Goal: Connect with others: Connect with others

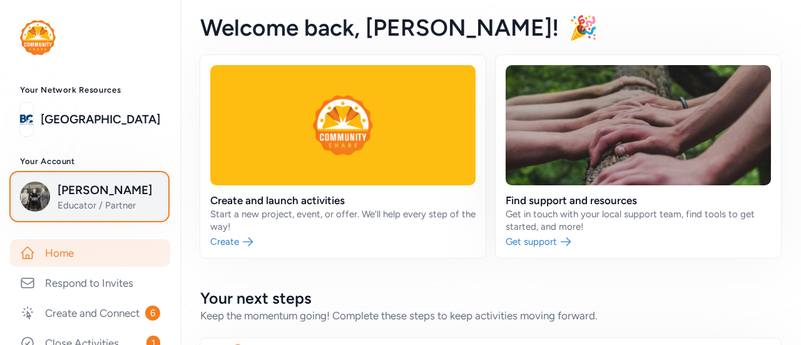
click at [103, 187] on span "[PERSON_NAME]" at bounding box center [108, 190] width 101 height 18
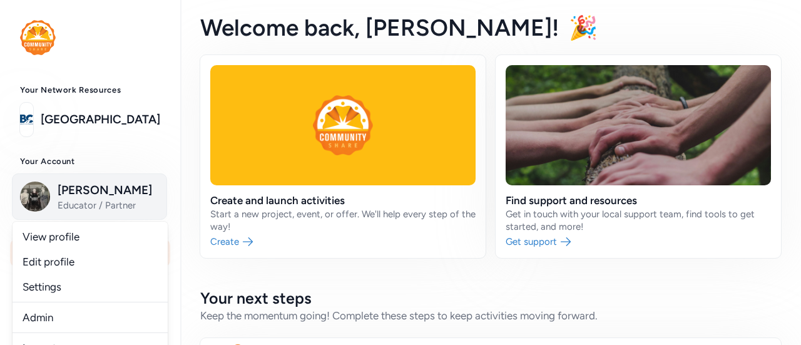
scroll to position [188, 0]
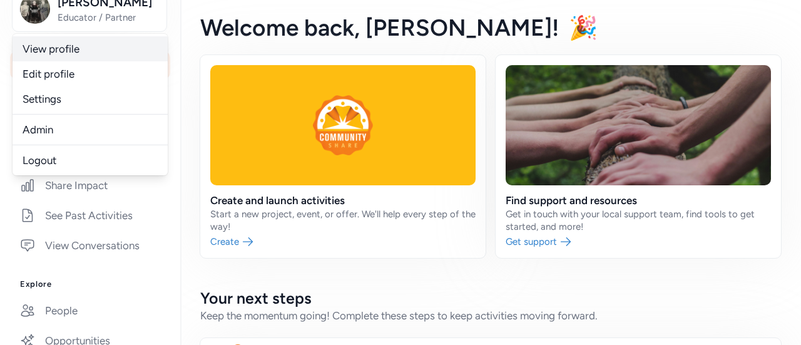
click at [78, 49] on link "View profile" at bounding box center [90, 48] width 155 height 25
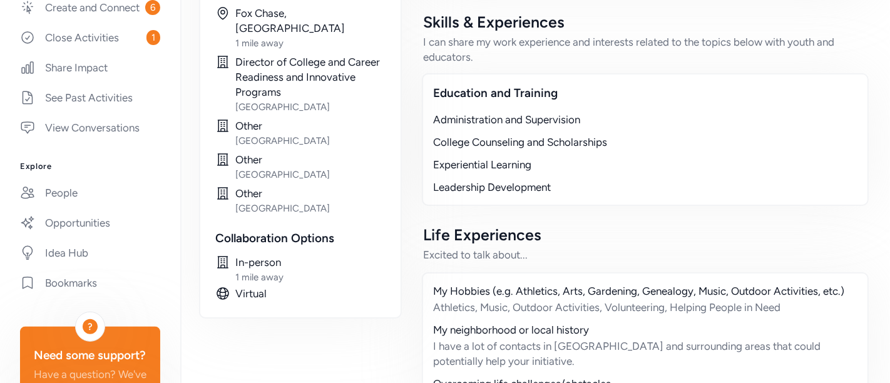
scroll to position [306, 0]
click at [74, 265] on link "Idea Hub" at bounding box center [90, 252] width 160 height 28
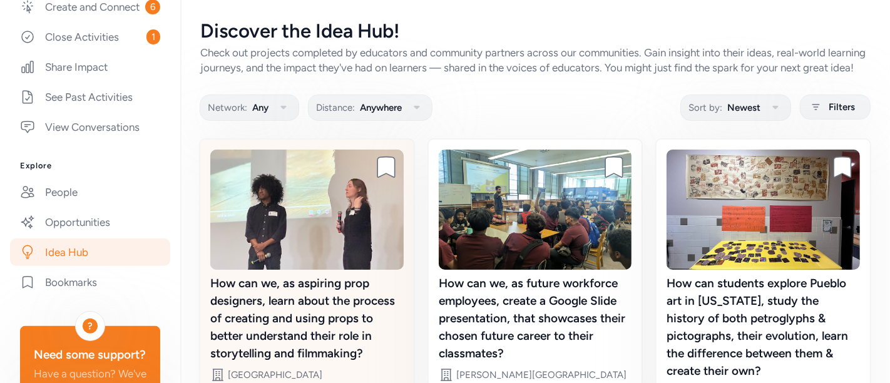
click at [348, 305] on div "How can we, as aspiring prop designers, learn about the process of creating and…" at bounding box center [306, 319] width 193 height 88
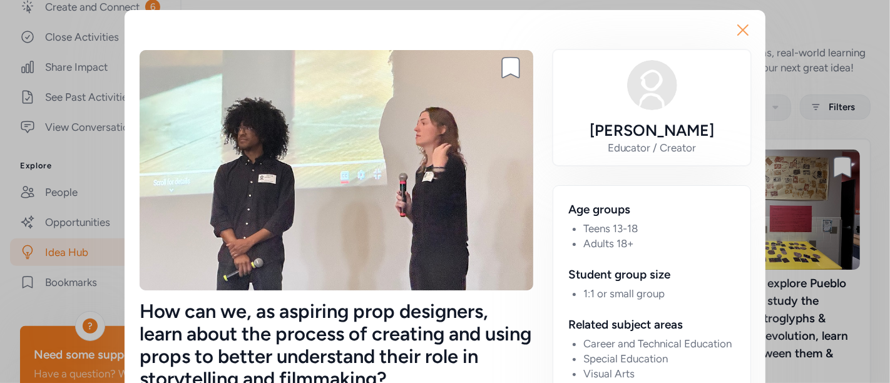
click at [738, 28] on icon "button" at bounding box center [743, 30] width 10 height 10
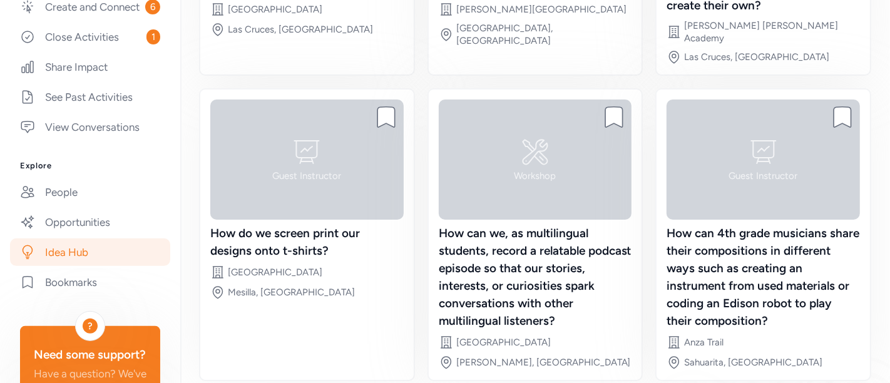
scroll to position [430, 0]
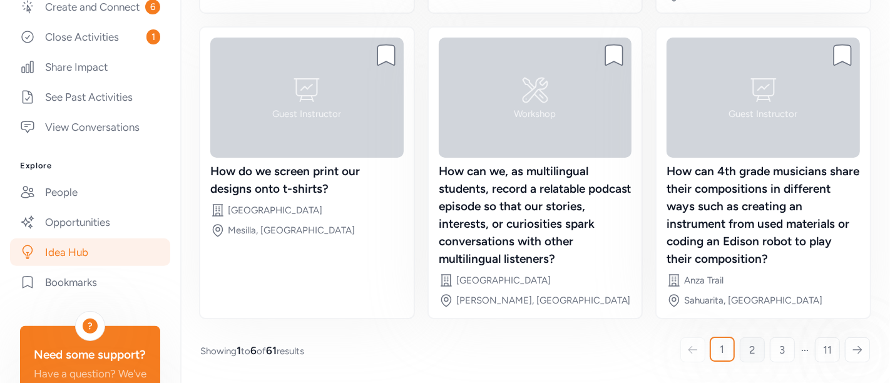
click at [745, 343] on link "2" at bounding box center [751, 349] width 25 height 25
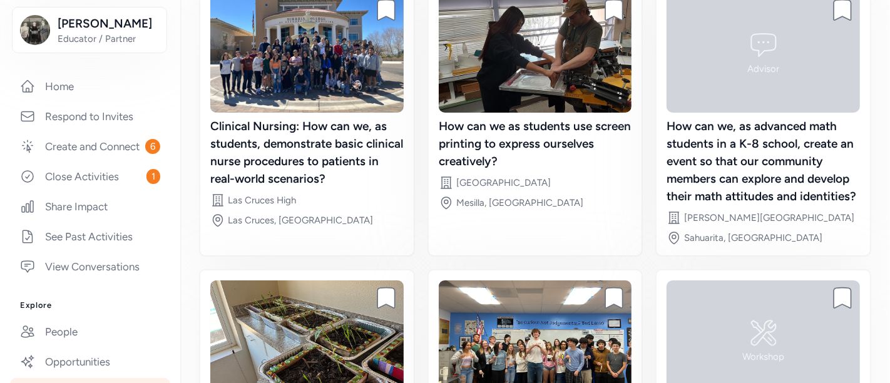
scroll to position [181, 0]
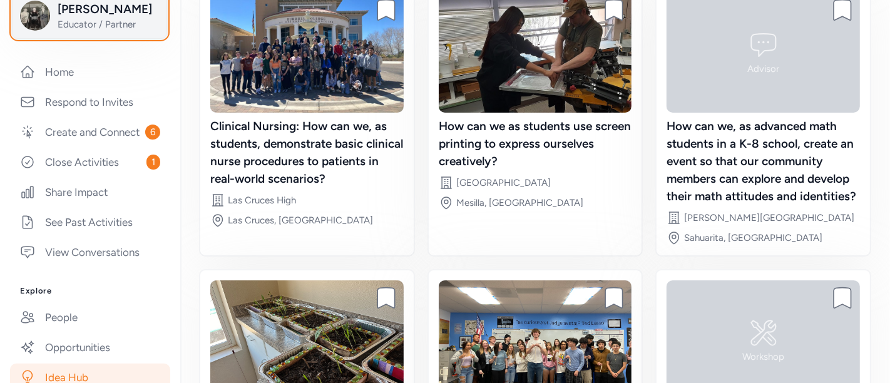
click at [83, 21] on span "Educator / Partner" at bounding box center [108, 24] width 101 height 13
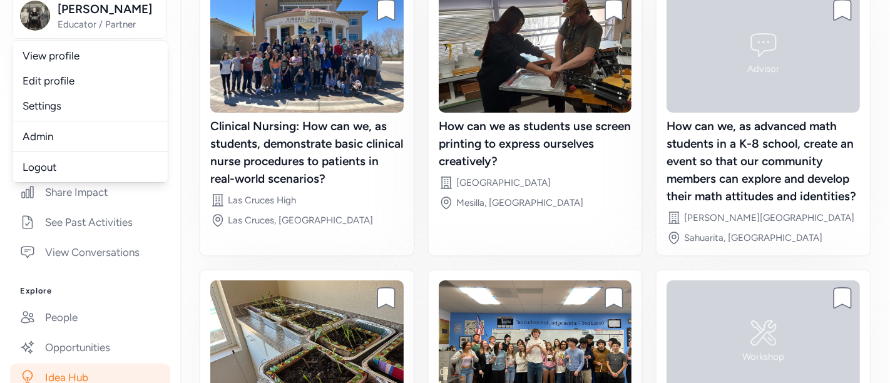
click at [49, 140] on link "Admin" at bounding box center [90, 136] width 155 height 25
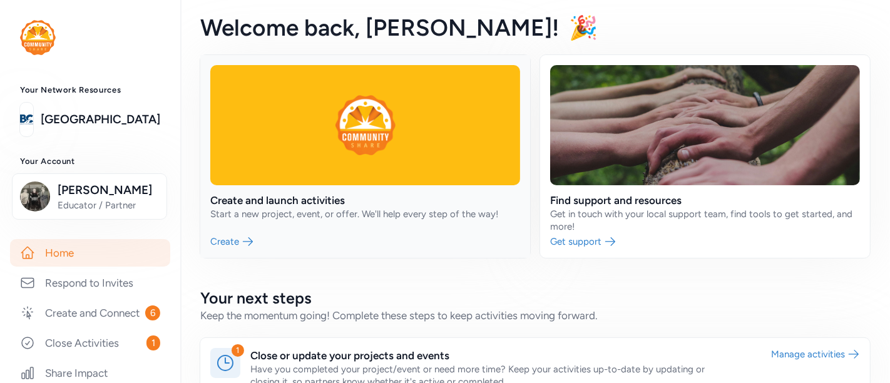
click at [301, 200] on link at bounding box center [365, 156] width 330 height 203
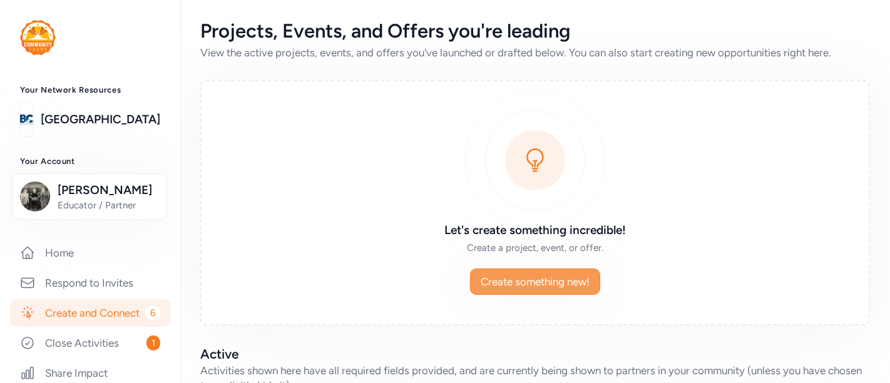
click at [515, 283] on span "Create something new!" at bounding box center [534, 281] width 109 height 15
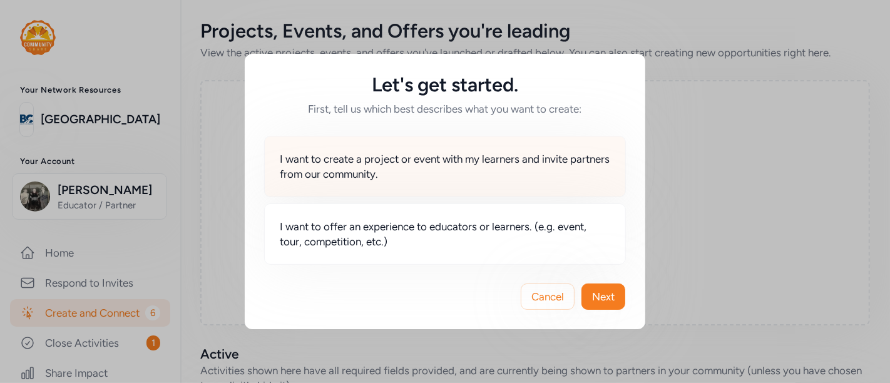
click at [302, 161] on span "I want to create a project or event with my learners and invite partners from o…" at bounding box center [445, 166] width 330 height 30
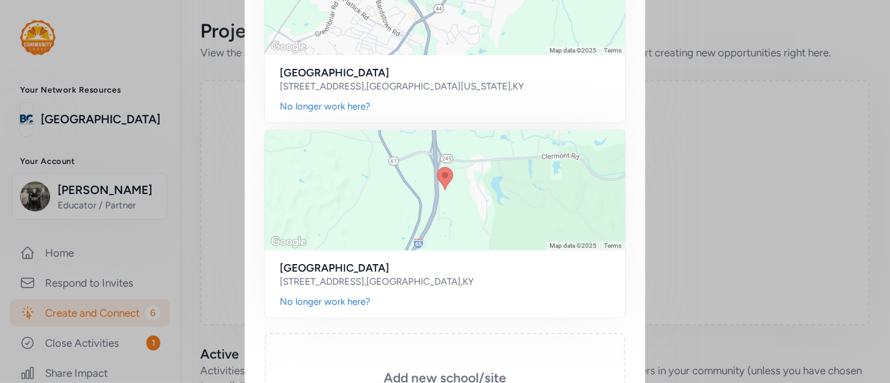
scroll to position [418, 0]
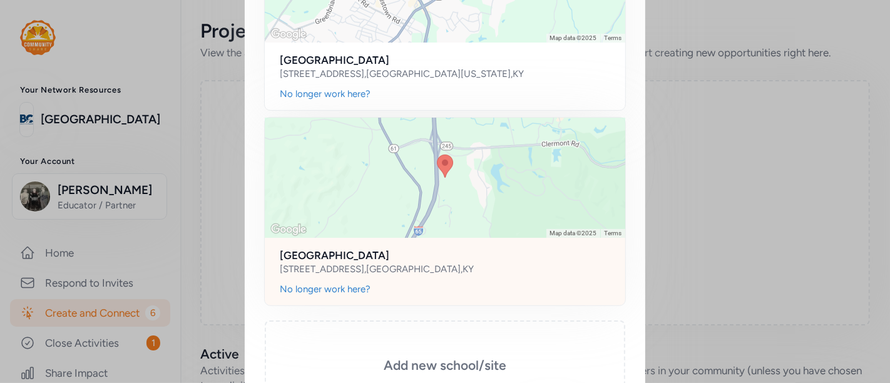
click at [409, 169] on div at bounding box center [445, 178] width 360 height 120
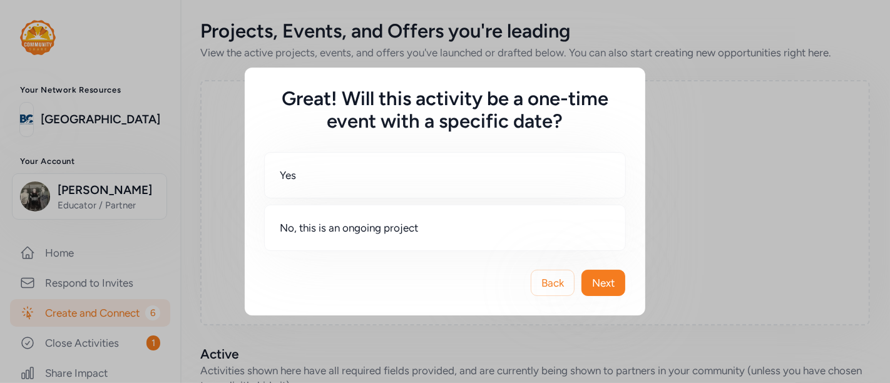
click at [290, 175] on span "Yes" at bounding box center [288, 175] width 16 height 15
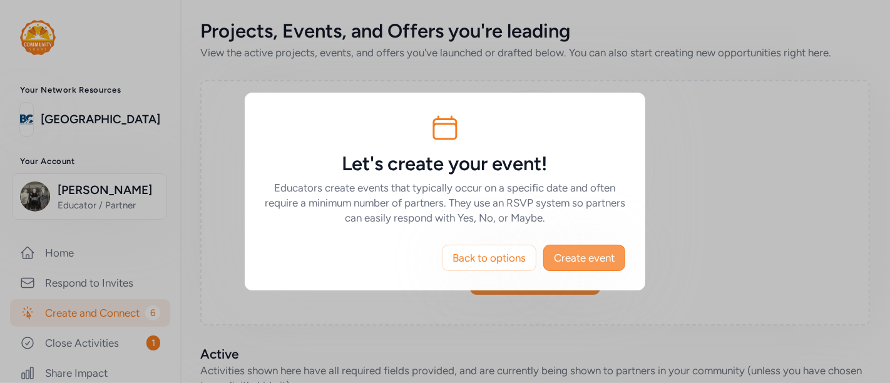
click at [587, 256] on span "Create event" at bounding box center [584, 257] width 61 height 15
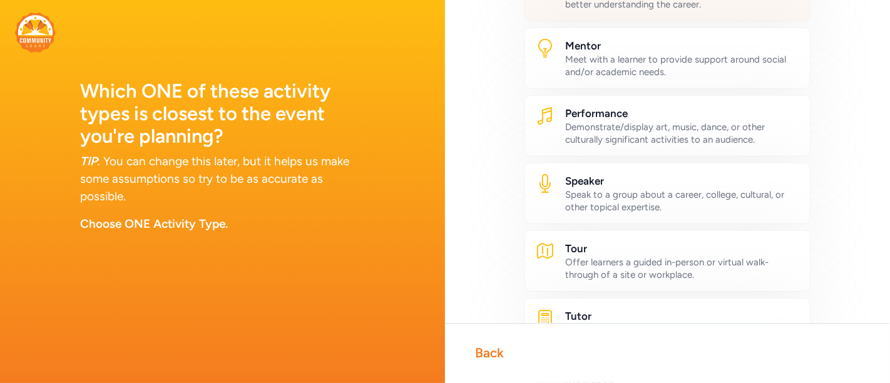
scroll to position [632, 0]
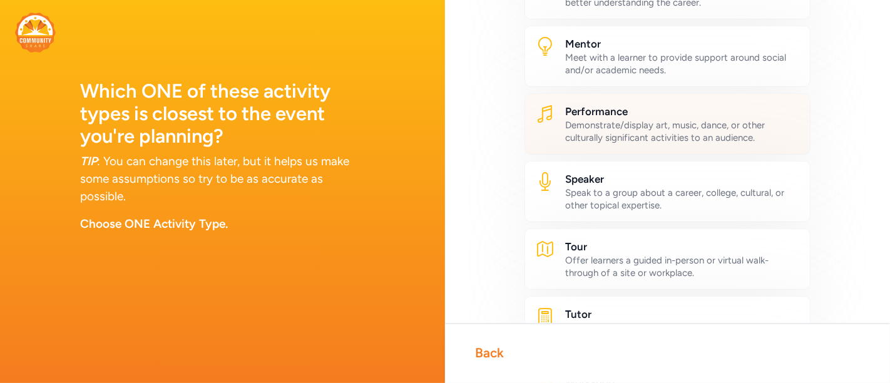
click at [711, 119] on div "Demonstrate/display art, music, dance, or other culturally significant activiti…" at bounding box center [682, 131] width 235 height 25
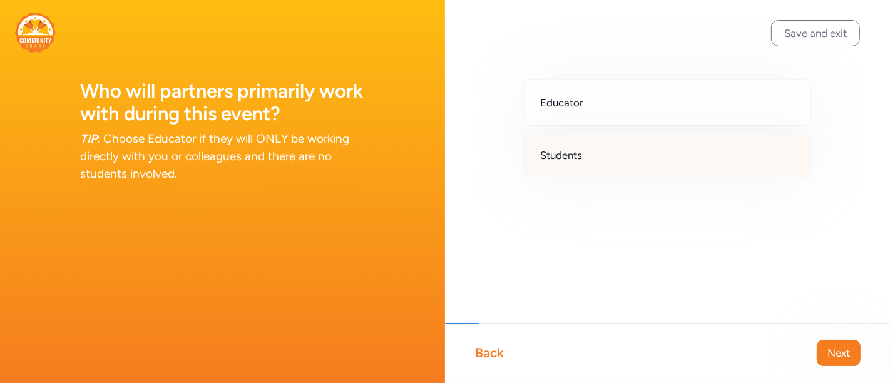
click at [602, 148] on div "Students" at bounding box center [667, 155] width 286 height 46
click at [800, 343] on button "Next" at bounding box center [838, 353] width 44 height 26
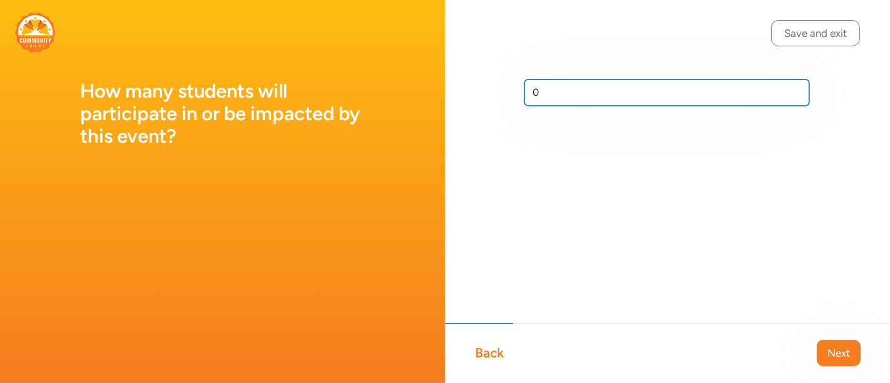
click at [557, 93] on input "0" at bounding box center [666, 92] width 285 height 26
type input "10"
click at [800, 344] on span "Next" at bounding box center [838, 352] width 23 height 15
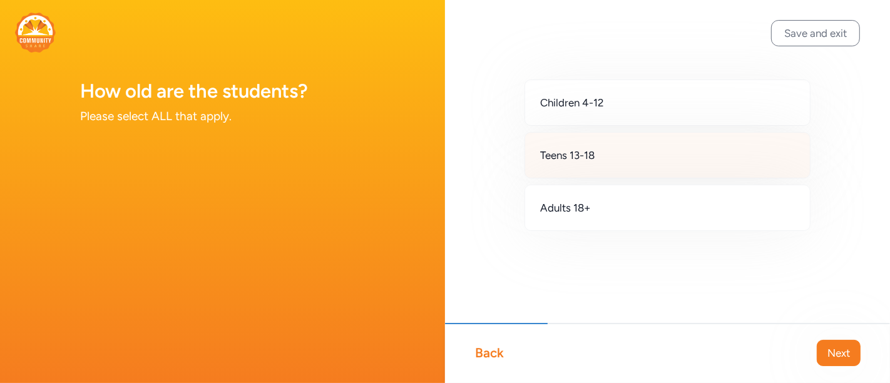
click at [573, 152] on span "Teens 13-18" at bounding box center [567, 155] width 54 height 15
click at [800, 344] on span "Next" at bounding box center [838, 352] width 23 height 15
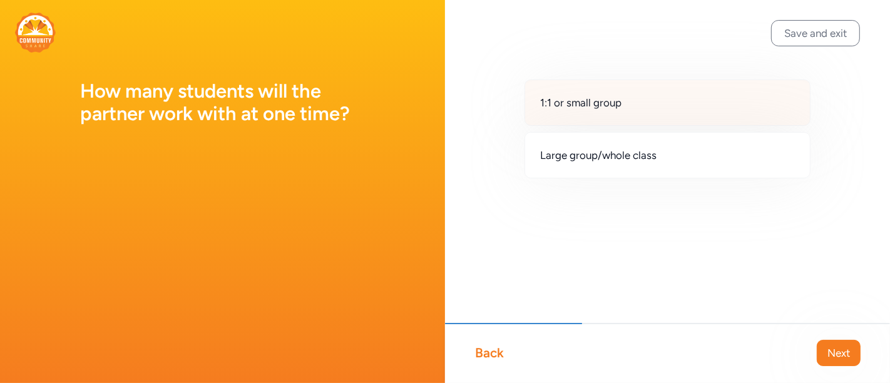
click at [593, 102] on span "1:1 or small group" at bounding box center [580, 102] width 81 height 15
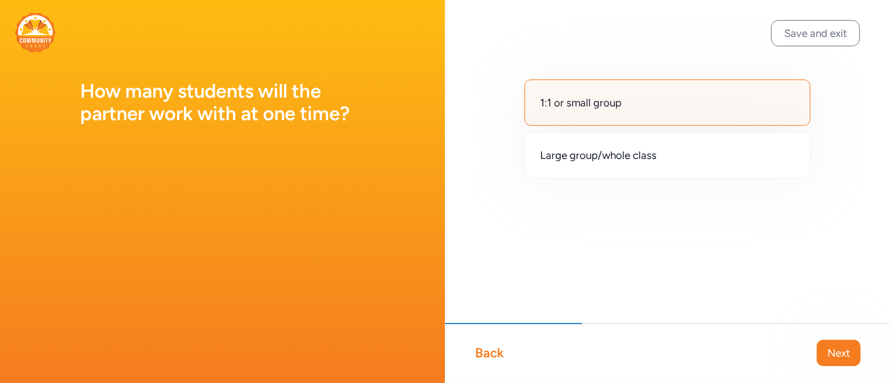
click at [800, 344] on span "Next" at bounding box center [838, 352] width 23 height 15
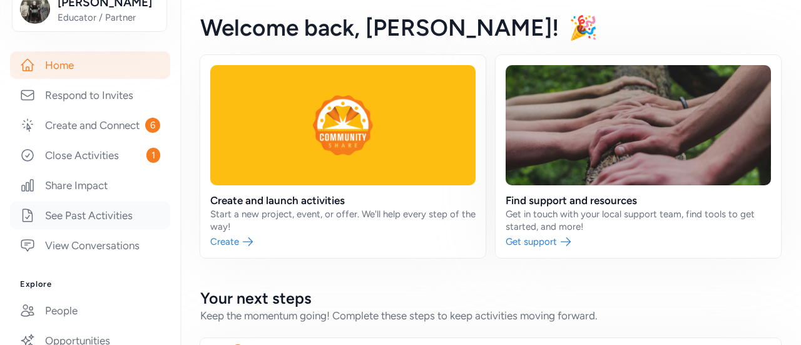
scroll to position [375, 0]
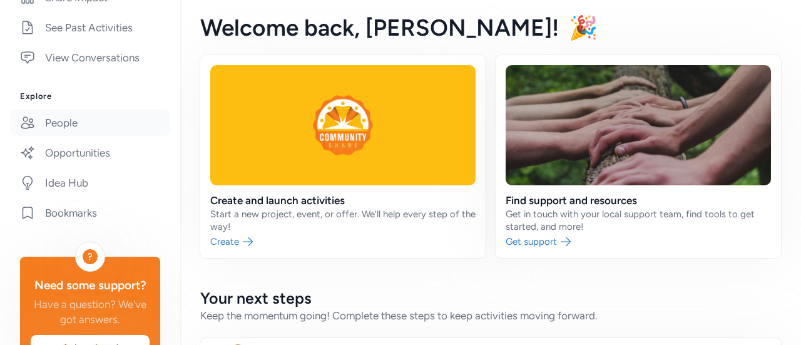
click at [68, 136] on link "People" at bounding box center [90, 123] width 160 height 28
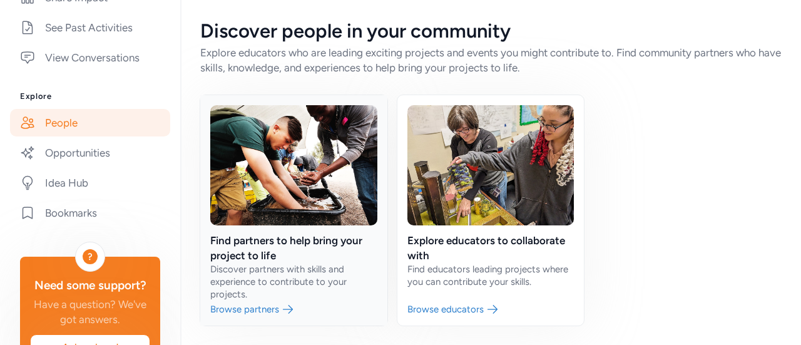
click at [316, 236] on link at bounding box center [293, 210] width 187 height 230
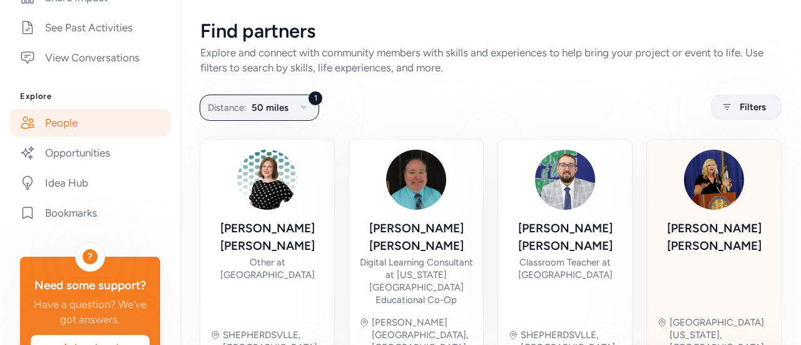
click at [694, 221] on div "Christy Rogers" at bounding box center [714, 237] width 114 height 35
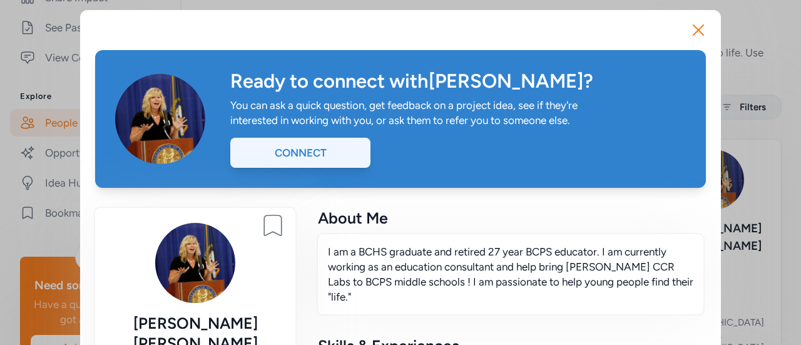
click at [280, 150] on div "Connect" at bounding box center [300, 153] width 140 height 30
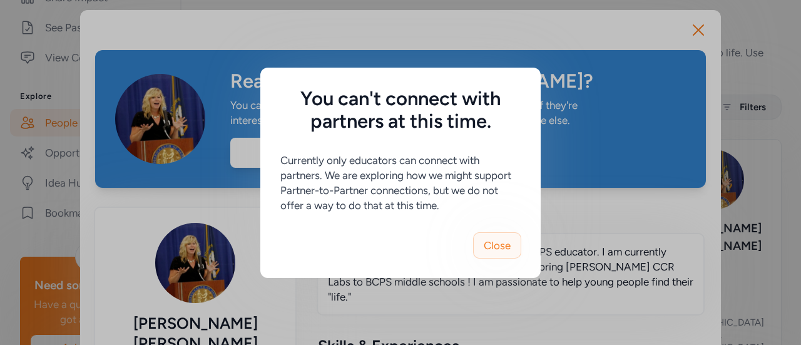
click at [490, 237] on button "Close" at bounding box center [497, 245] width 48 height 26
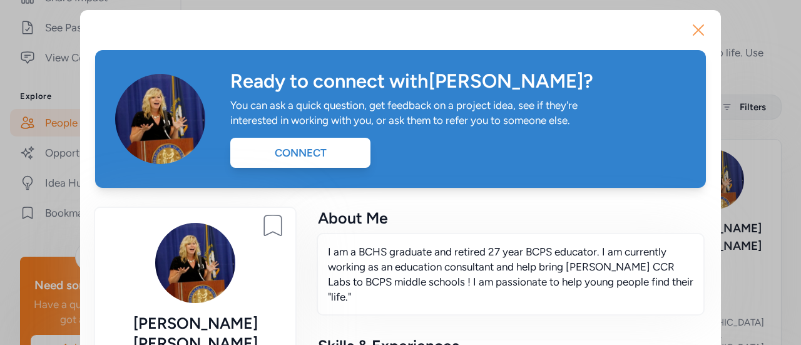
click at [696, 29] on icon "button" at bounding box center [698, 30] width 20 height 20
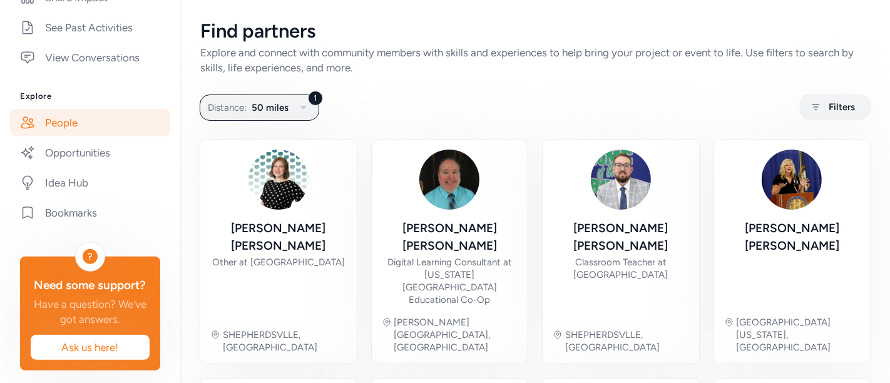
scroll to position [375, 0]
click at [89, 136] on link "People" at bounding box center [90, 123] width 160 height 28
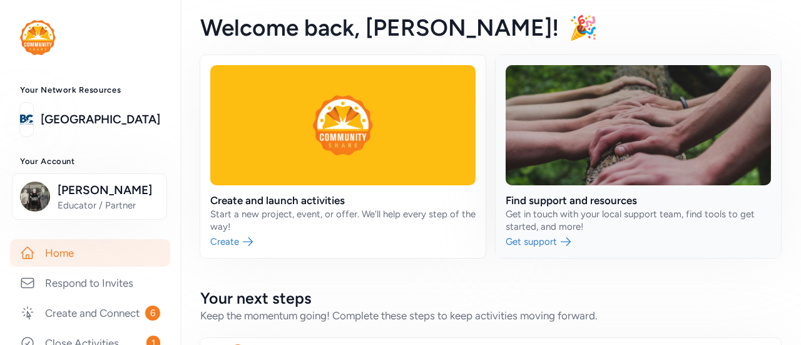
click at [527, 196] on link at bounding box center [637, 156] width 285 height 203
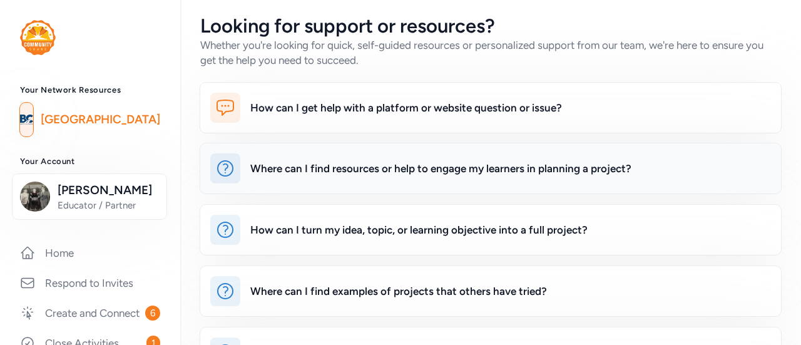
click at [414, 167] on div "Where can I find resources or help to engage my learners in planning a project?" at bounding box center [440, 168] width 381 height 15
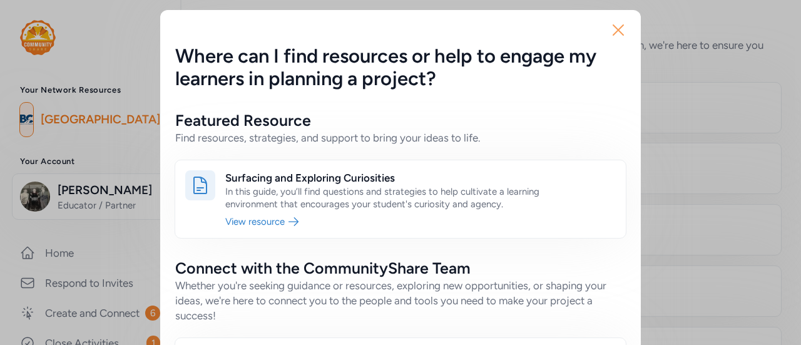
click at [613, 36] on icon "button" at bounding box center [618, 30] width 20 height 20
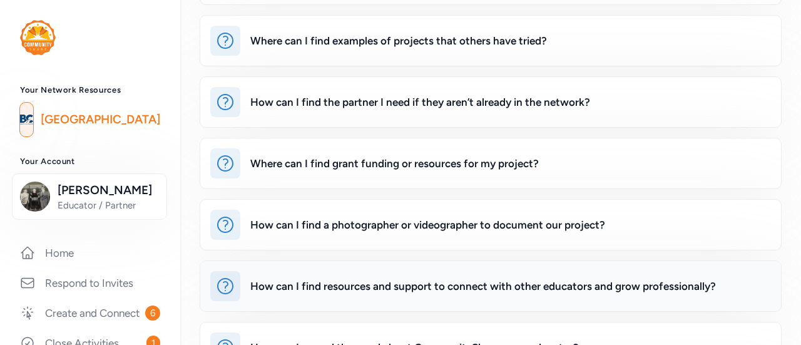
scroll to position [500, 0]
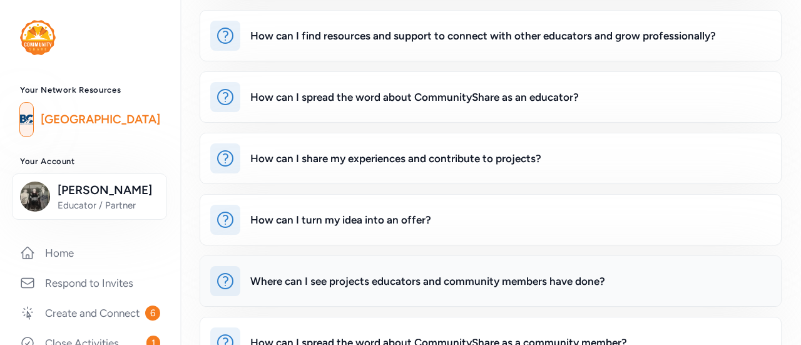
click at [376, 282] on div "Where can I see projects educators and community members have done?" at bounding box center [427, 280] width 355 height 15
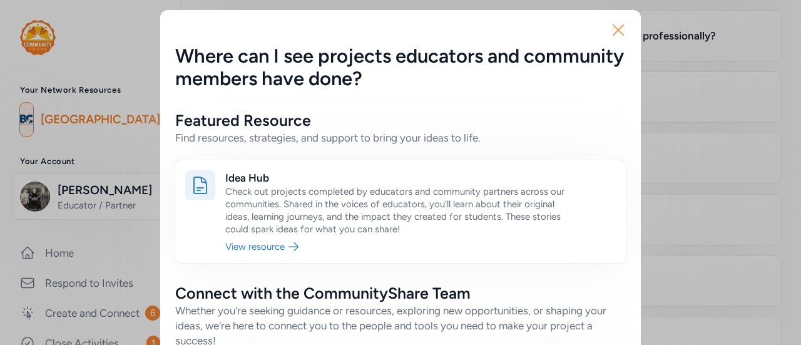
click at [614, 31] on icon "button" at bounding box center [618, 30] width 10 height 10
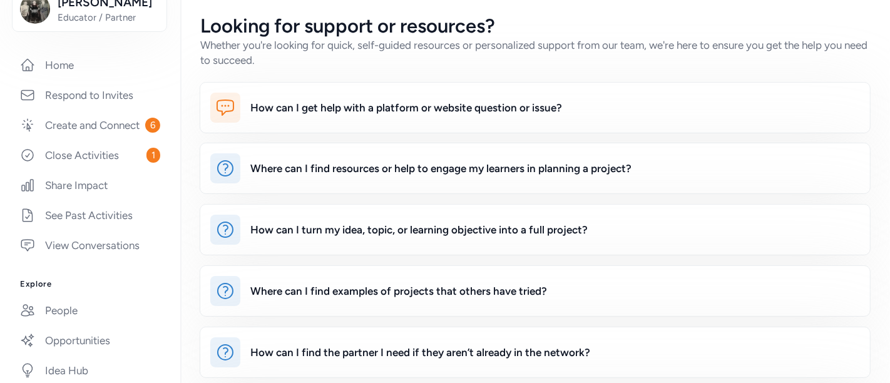
scroll to position [396, 0]
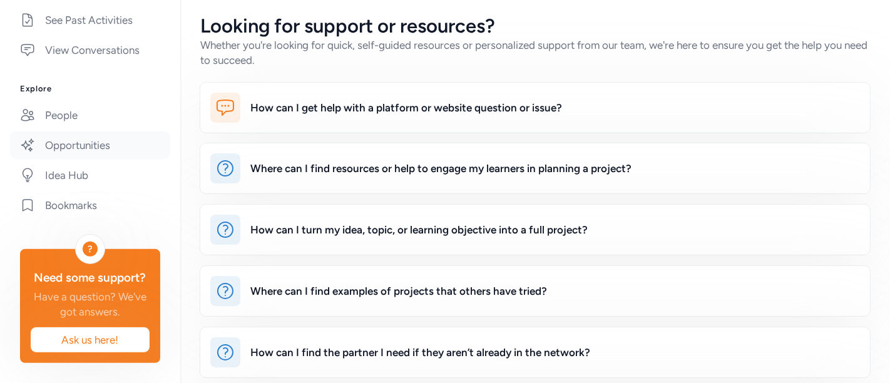
click at [90, 153] on link "Opportunities" at bounding box center [90, 145] width 160 height 28
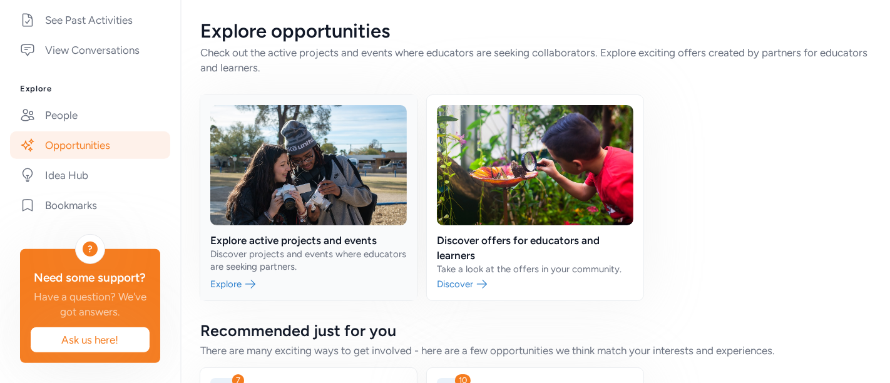
click at [313, 238] on link at bounding box center [308, 197] width 216 height 205
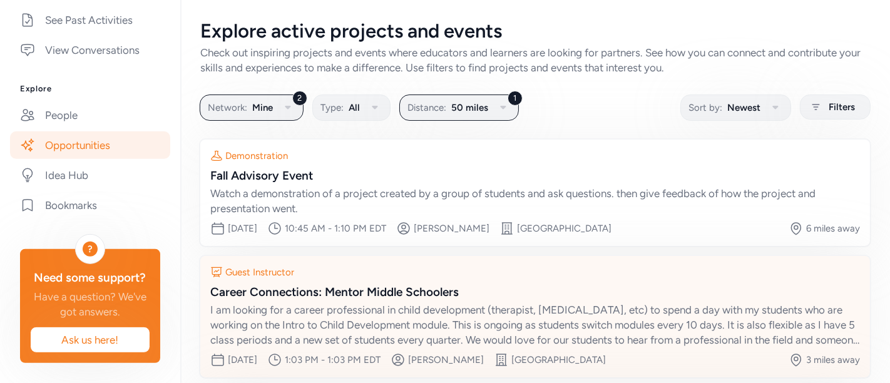
scroll to position [208, 0]
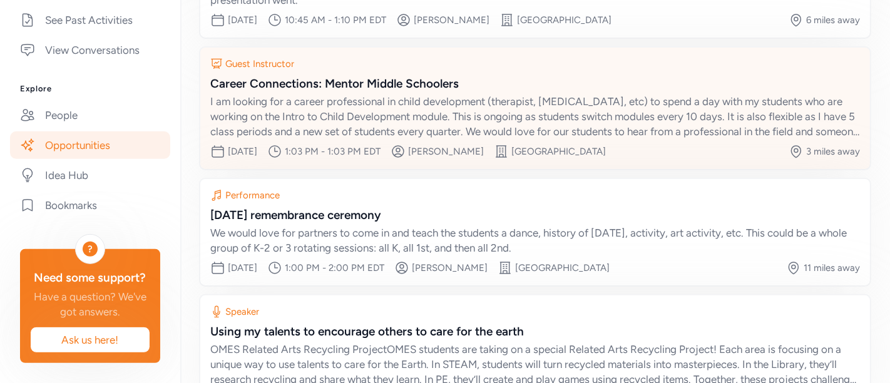
click at [378, 82] on div "Career Connections: Mentor Middle Schoolers" at bounding box center [534, 84] width 649 height 18
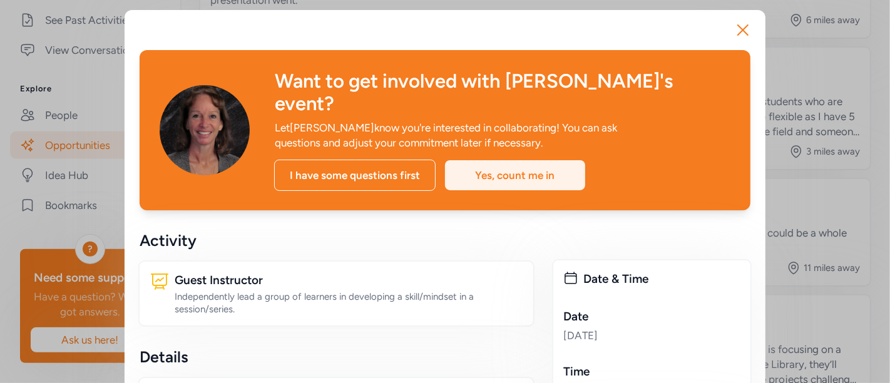
click at [517, 160] on div "Yes, count me in" at bounding box center [515, 175] width 140 height 30
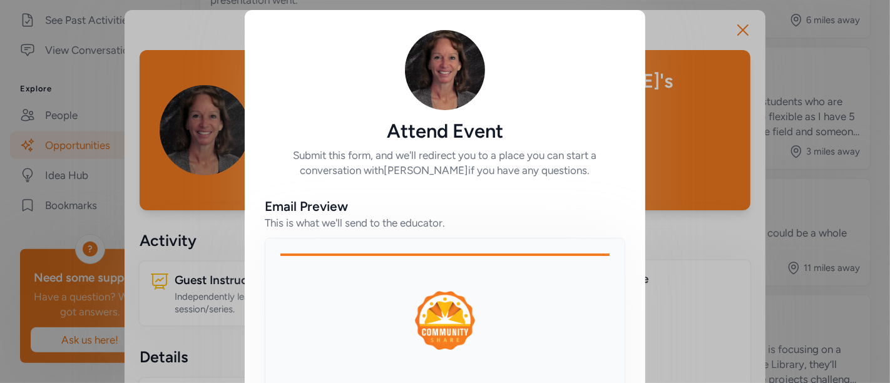
click at [446, 218] on div "This is what we'll send to the educator." at bounding box center [445, 222] width 360 height 15
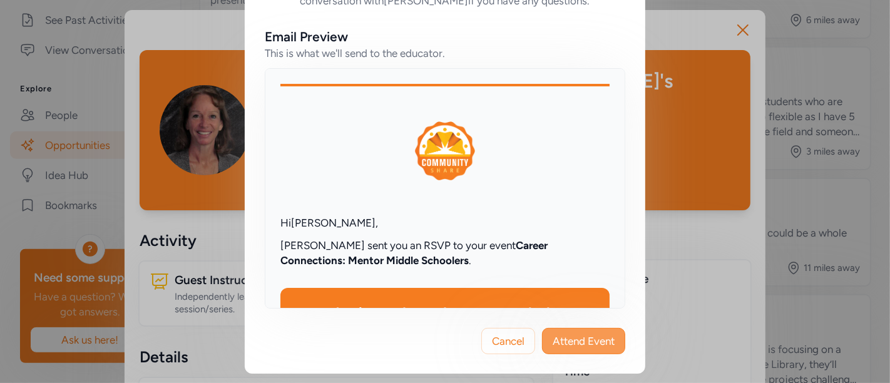
click at [552, 338] on span "Attend Event" at bounding box center [583, 340] width 62 height 15
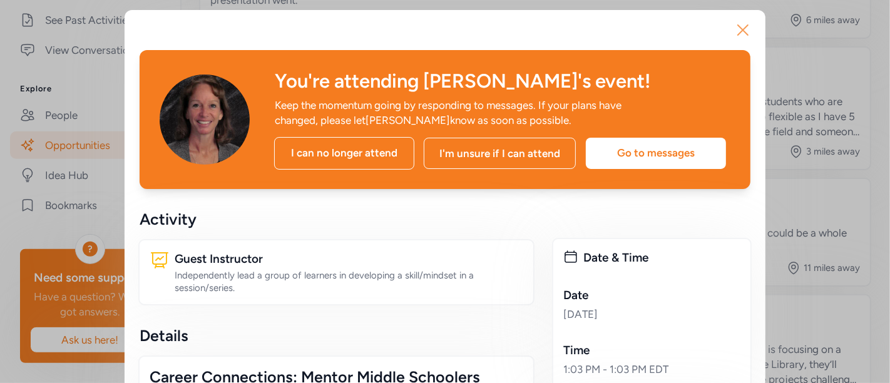
click at [734, 31] on icon "button" at bounding box center [743, 30] width 20 height 20
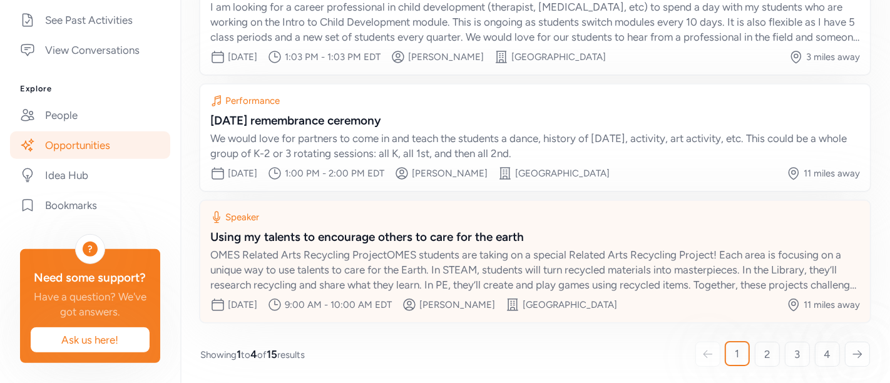
scroll to position [25, 0]
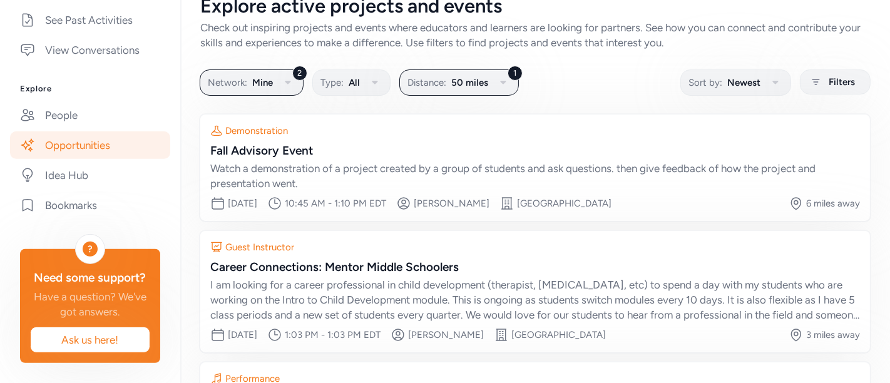
click at [598, 213] on div "Demonstration Fall Advisory Event Watch a demonstration of a project created by…" at bounding box center [534, 167] width 669 height 106
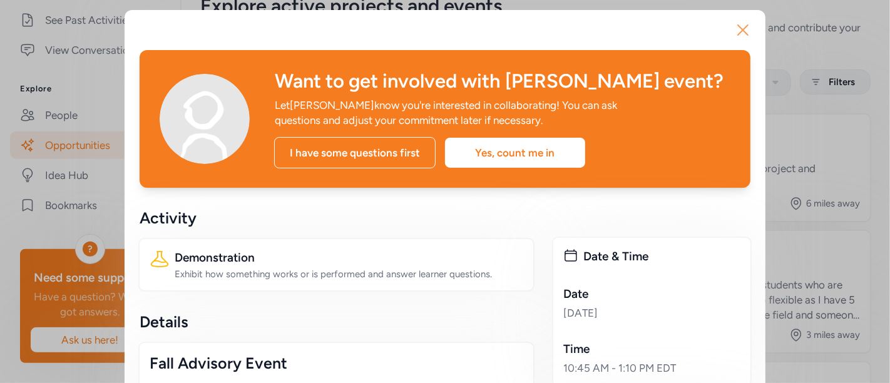
click at [734, 29] on icon "button" at bounding box center [743, 30] width 20 height 20
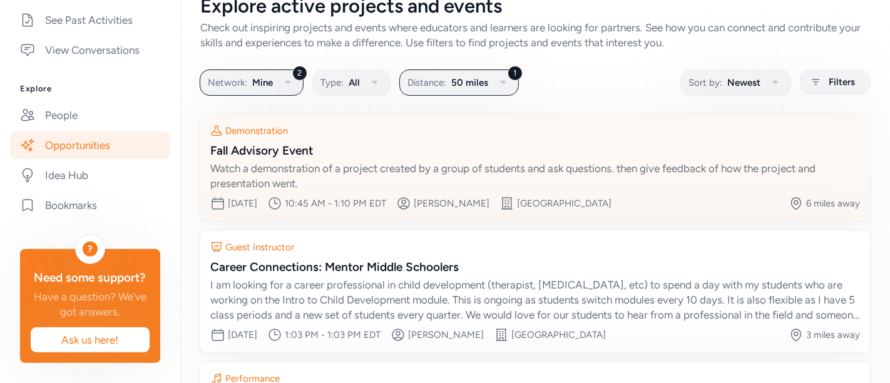
click at [429, 168] on div "Watch a demonstration of a project created by a group of students and ask quest…" at bounding box center [534, 176] width 649 height 30
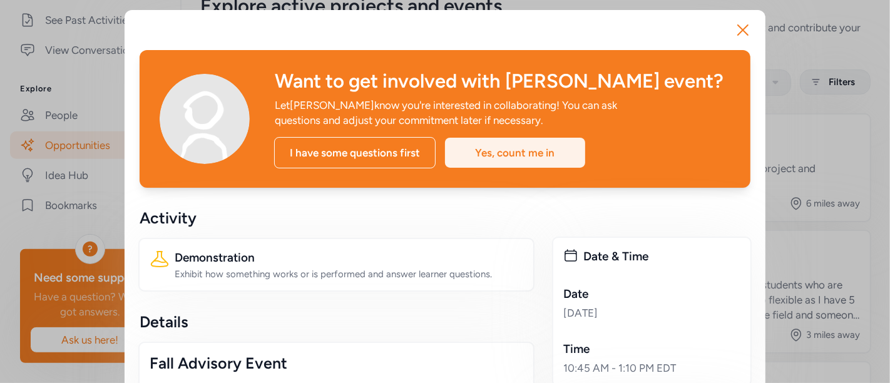
click at [527, 149] on div "Yes, count me in" at bounding box center [515, 153] width 140 height 30
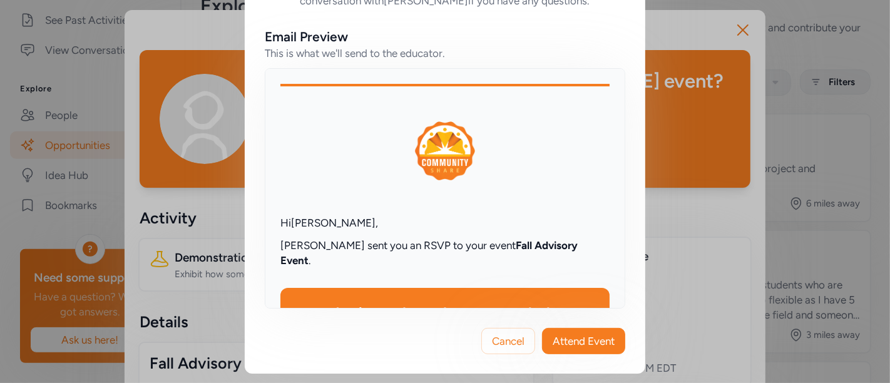
scroll to position [278, 0]
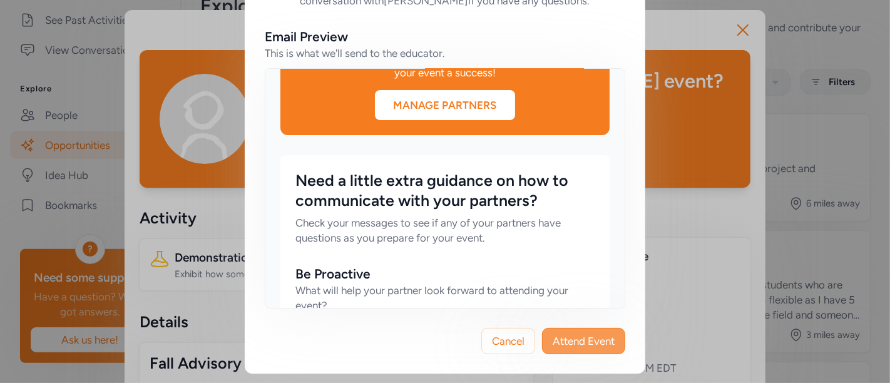
click at [570, 331] on button "Attend Event" at bounding box center [583, 341] width 83 height 26
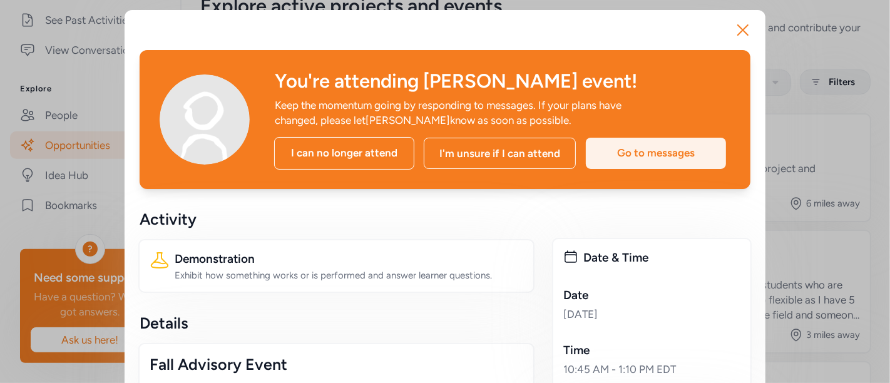
click at [632, 148] on div "Go to messages" at bounding box center [656, 153] width 140 height 31
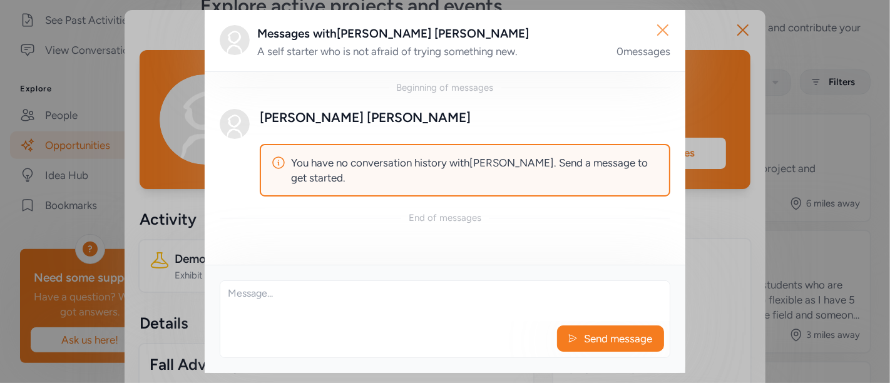
click at [662, 22] on icon "button" at bounding box center [662, 30] width 20 height 20
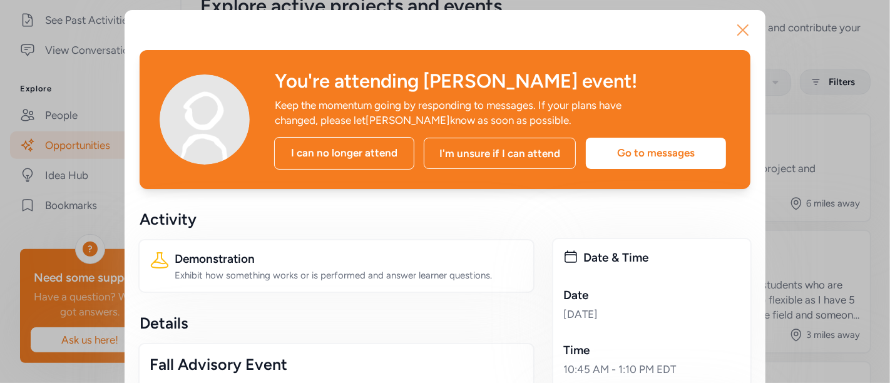
click at [733, 26] on icon "button" at bounding box center [743, 30] width 20 height 20
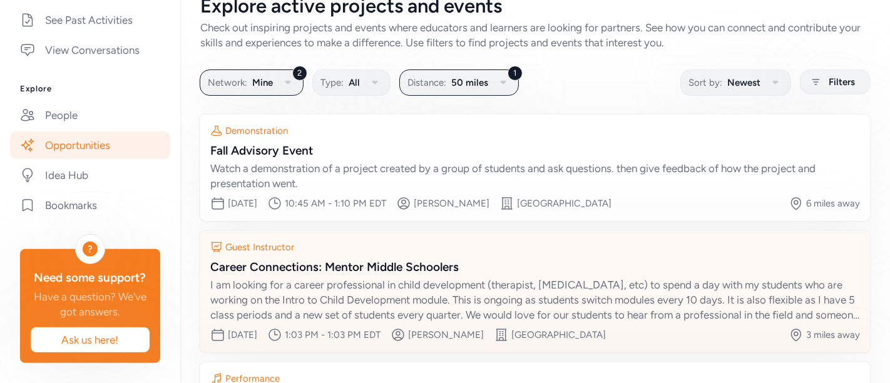
scroll to position [303, 0]
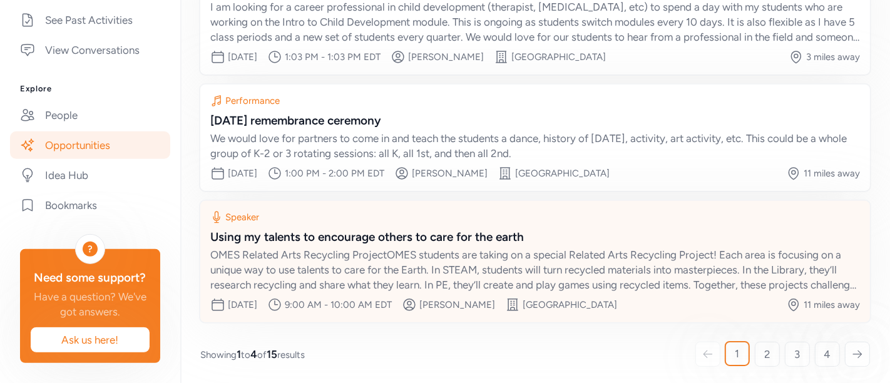
click at [479, 231] on div "Using my talents to encourage others to care for the earth" at bounding box center [534, 237] width 649 height 18
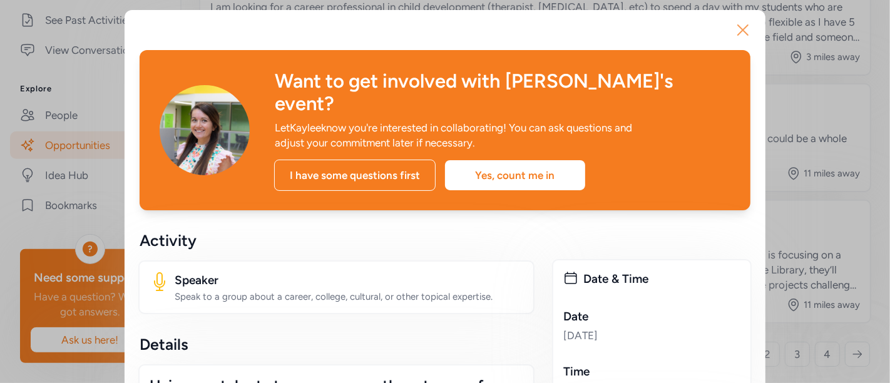
click at [741, 24] on icon "button" at bounding box center [743, 30] width 20 height 20
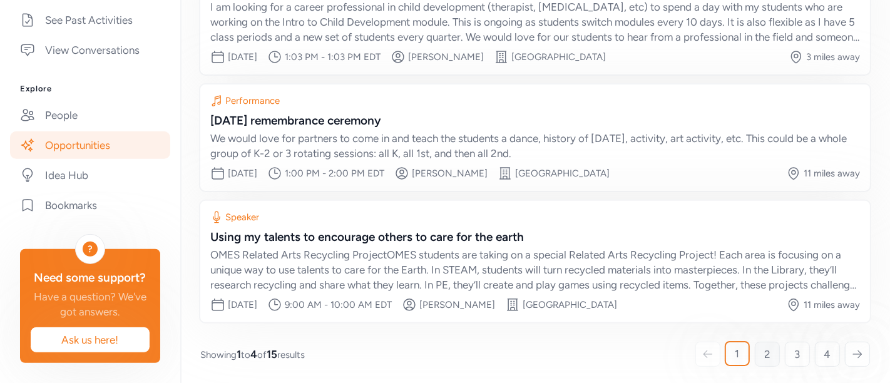
click at [754, 343] on link "2" at bounding box center [766, 354] width 25 height 25
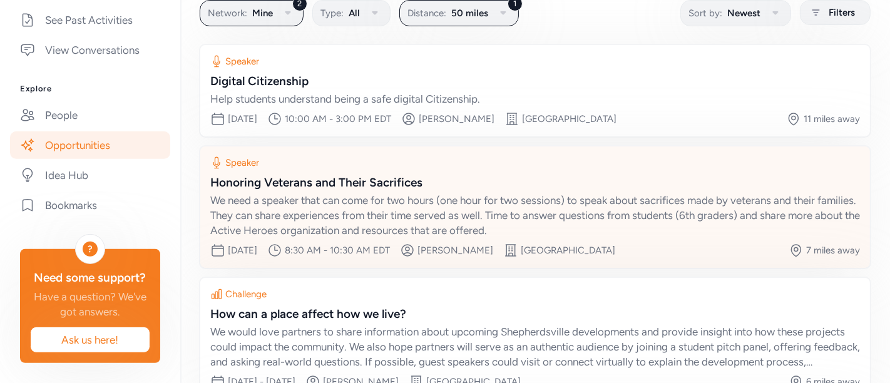
scroll to position [288, 0]
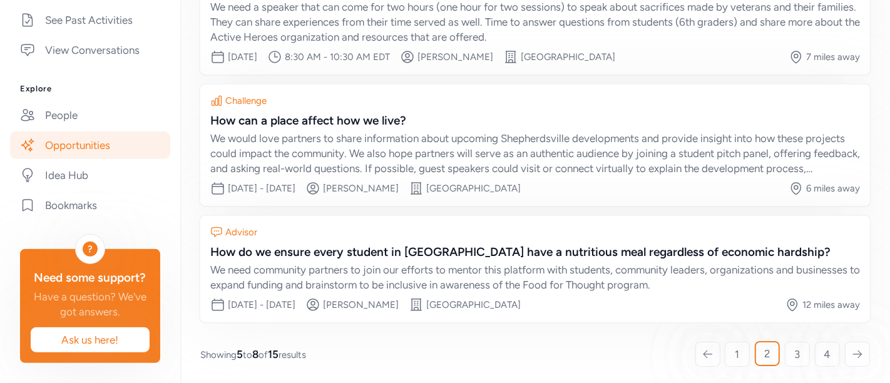
drag, startPoint x: 527, startPoint y: 232, endPoint x: 777, endPoint y: 320, distance: 265.3
click at [777, 320] on div "Explore active projects and events Check out inspiring projects and events wher…" at bounding box center [534, 49] width 709 height 674
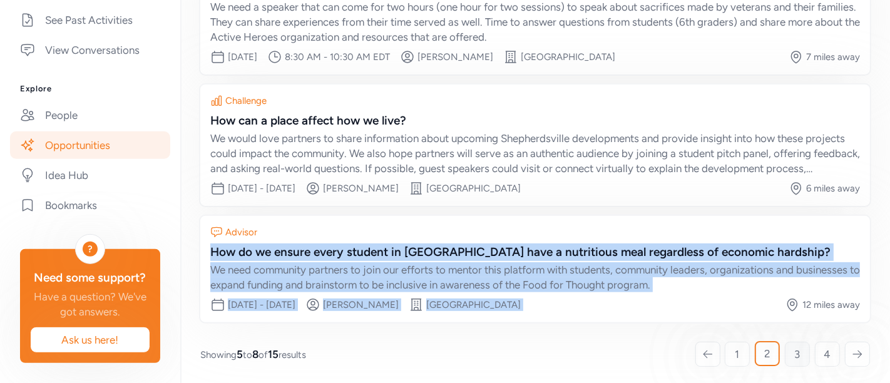
click at [794, 344] on span "3" at bounding box center [797, 354] width 6 height 15
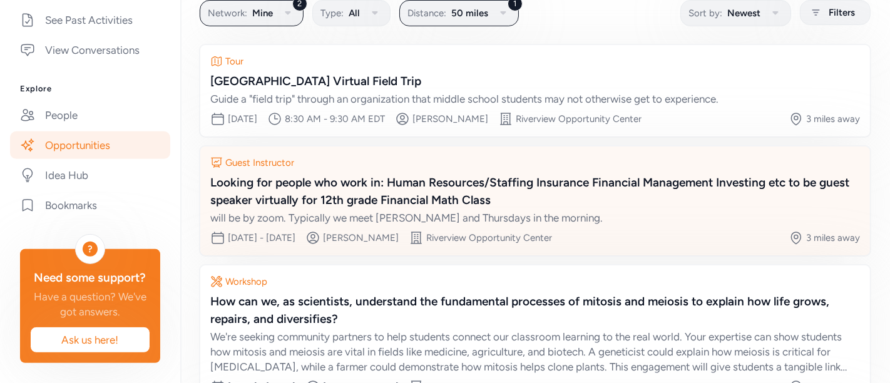
scroll to position [303, 0]
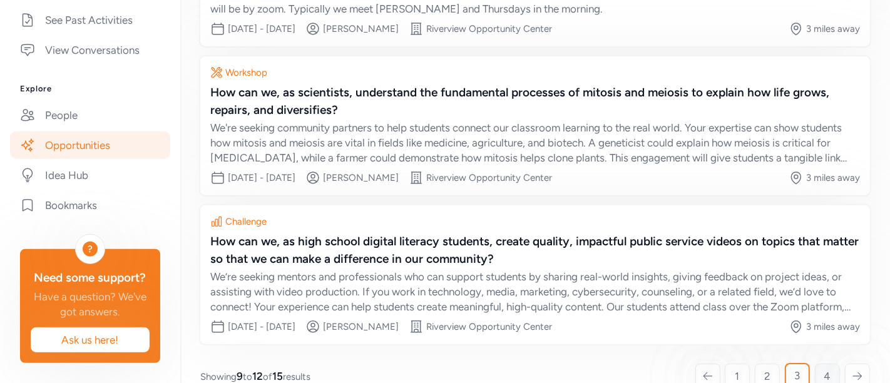
click at [800, 344] on link "4" at bounding box center [827, 375] width 25 height 25
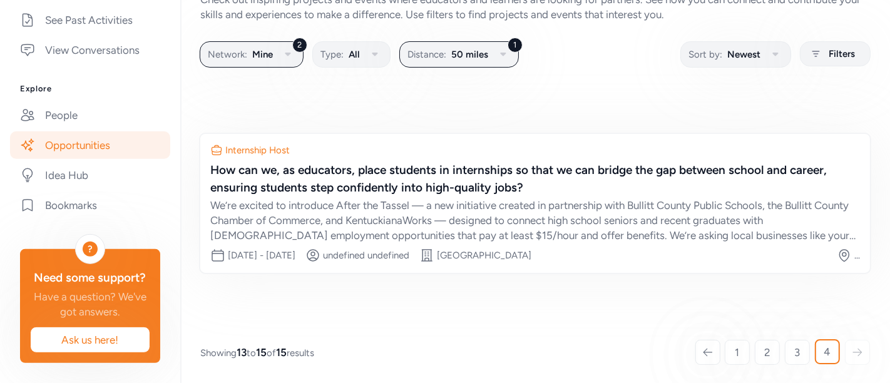
scroll to position [94, 0]
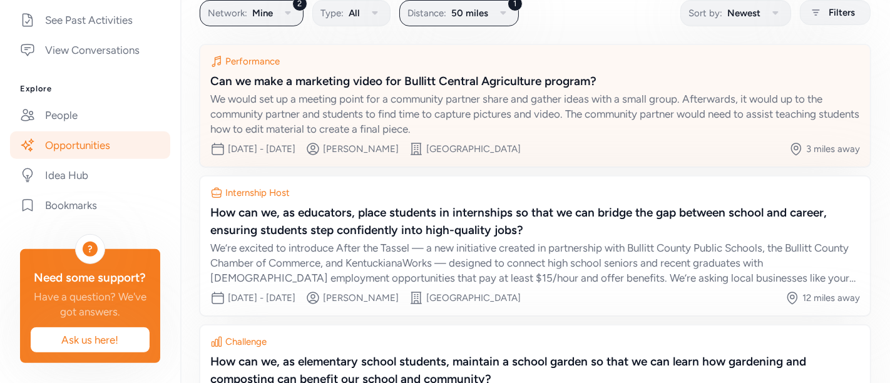
click at [505, 80] on div "Can we make a marketing video for Bullitt Central Agriculture program?" at bounding box center [534, 82] width 649 height 18
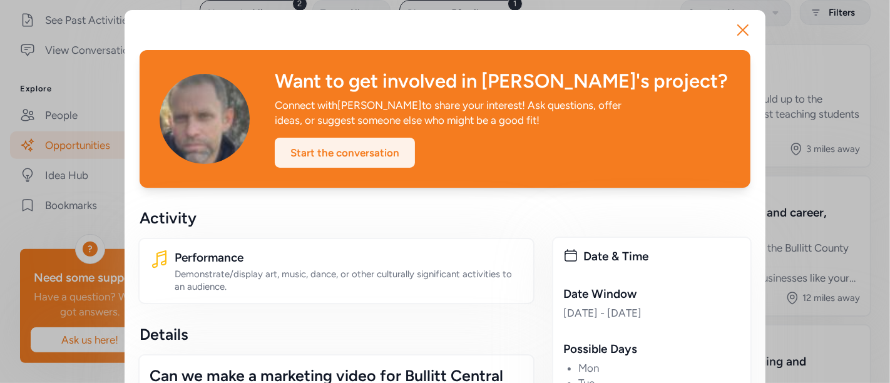
click at [393, 145] on div "Start the conversation" at bounding box center [345, 153] width 140 height 30
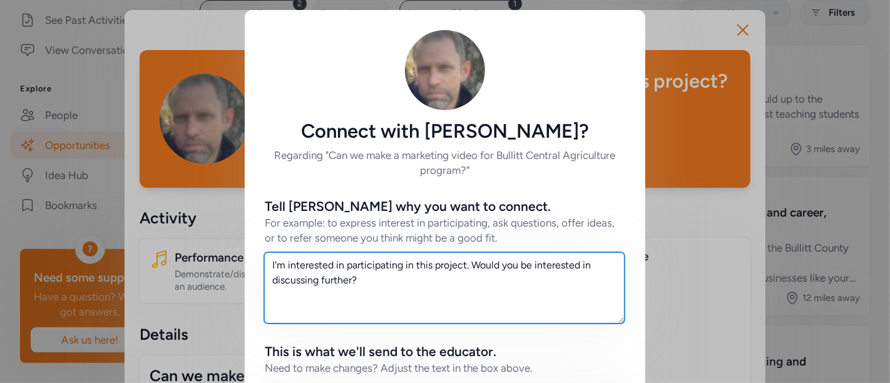
click at [370, 283] on textarea "I'm interested in participating in this project. Would you be interested in dis…" at bounding box center [444, 287] width 360 height 71
type textarea "I"
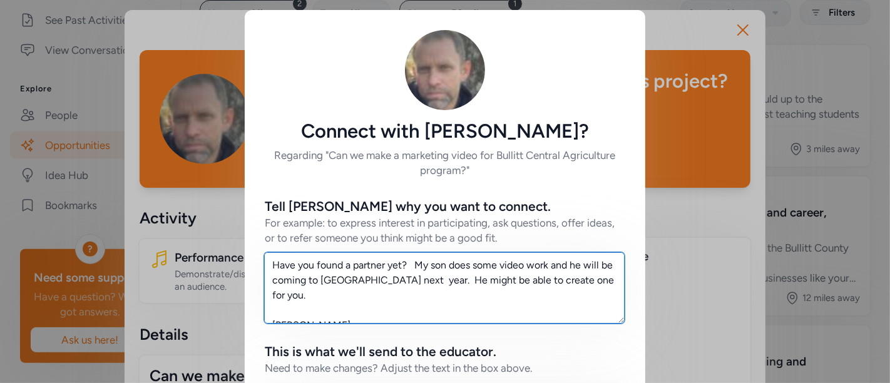
scroll to position [314, 0]
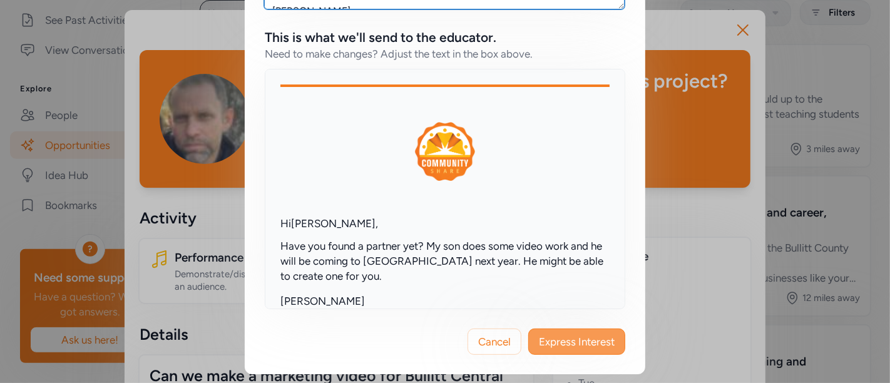
type textarea "Have you found a partner yet? My son does some video work and he will be coming…"
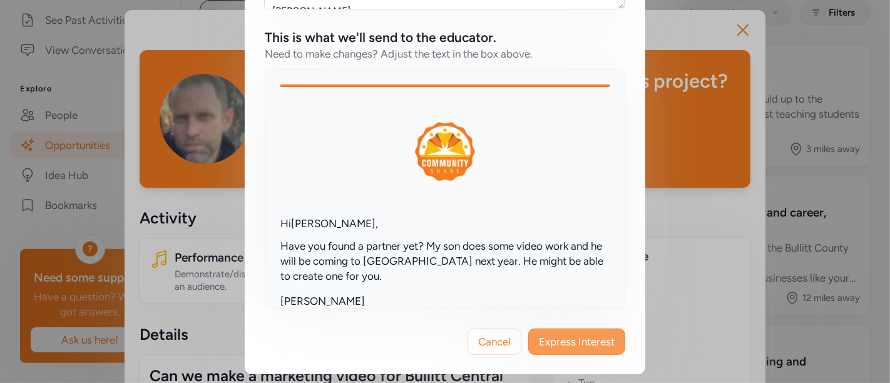
click at [556, 344] on span "Express Interest" at bounding box center [577, 341] width 76 height 15
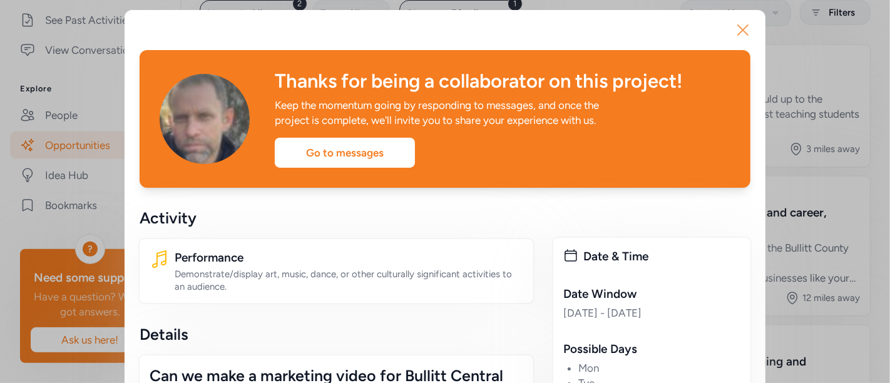
click at [738, 29] on icon "button" at bounding box center [743, 30] width 10 height 10
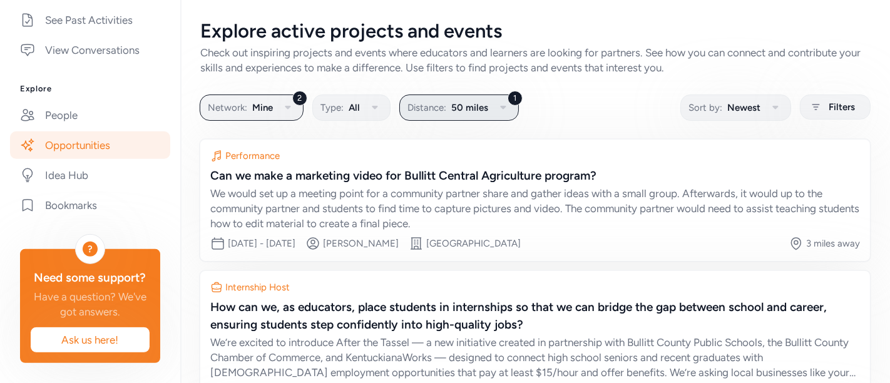
click at [503, 106] on icon "button" at bounding box center [503, 108] width 6 height 4
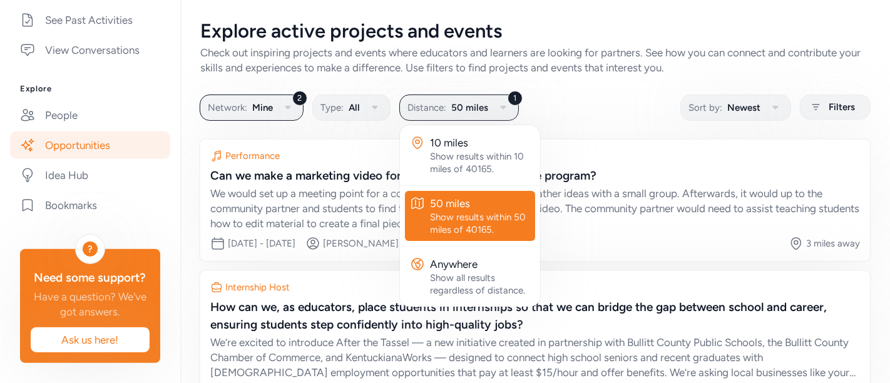
click at [468, 200] on div "50 miles" at bounding box center [480, 203] width 100 height 15
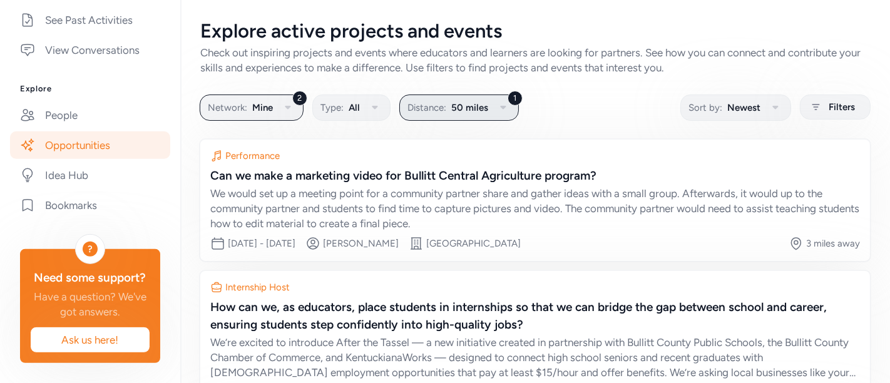
click at [503, 106] on icon "button" at bounding box center [503, 108] width 6 height 4
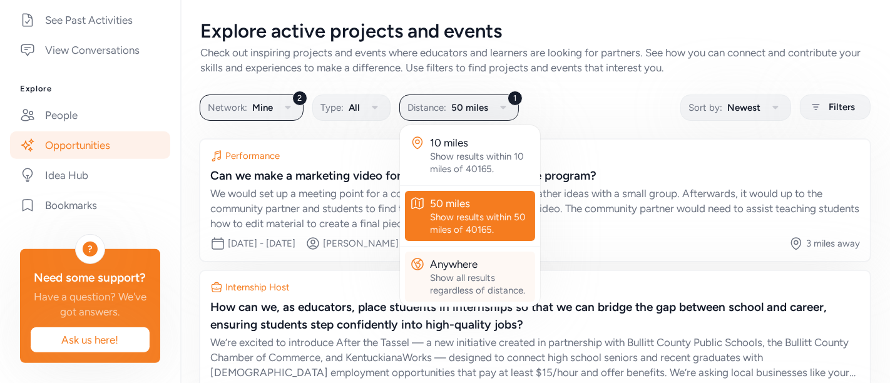
click at [456, 257] on div "Anywhere" at bounding box center [480, 263] width 100 height 15
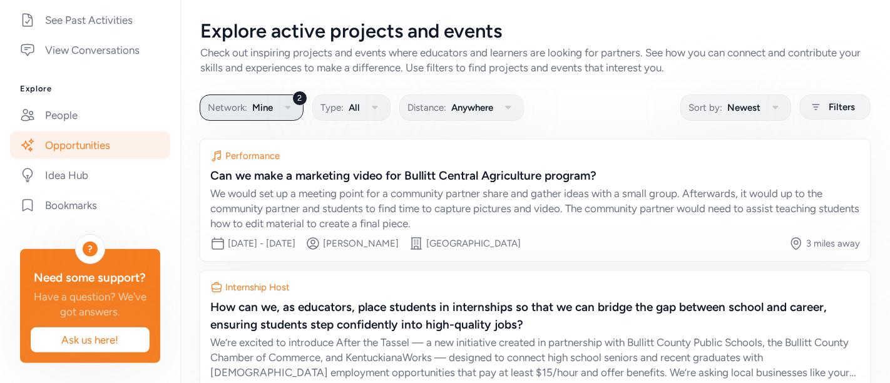
click at [280, 103] on icon "button" at bounding box center [287, 107] width 15 height 15
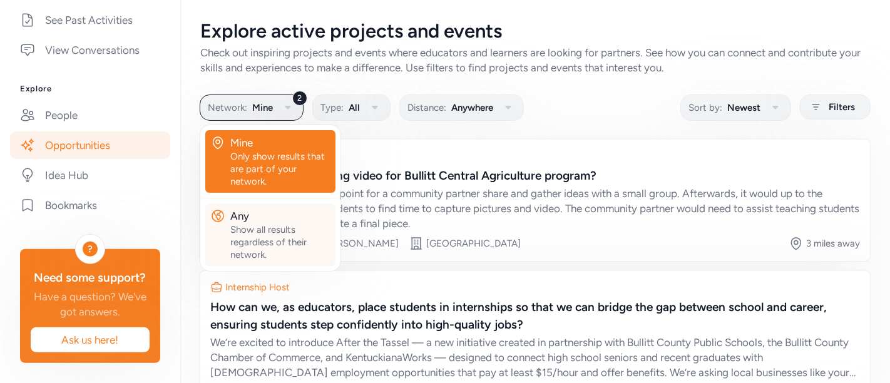
click at [243, 210] on div "Any" at bounding box center [280, 215] width 100 height 15
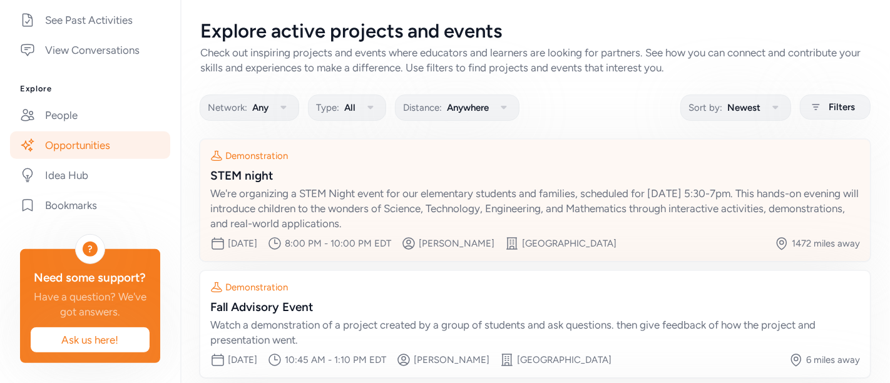
scroll to position [303, 0]
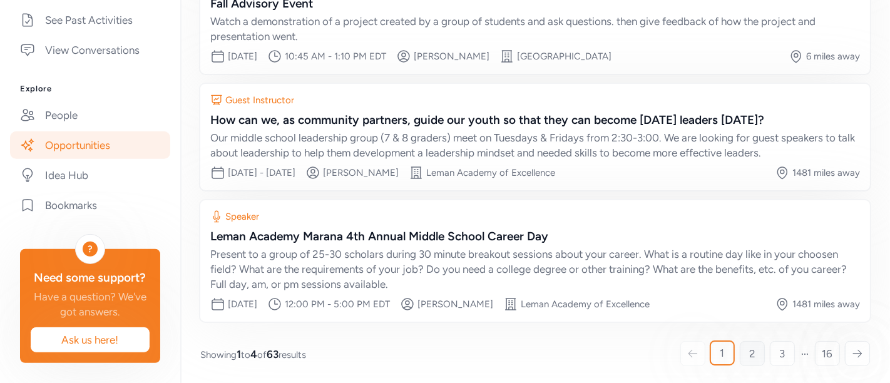
click at [749, 344] on span "2" at bounding box center [752, 353] width 6 height 15
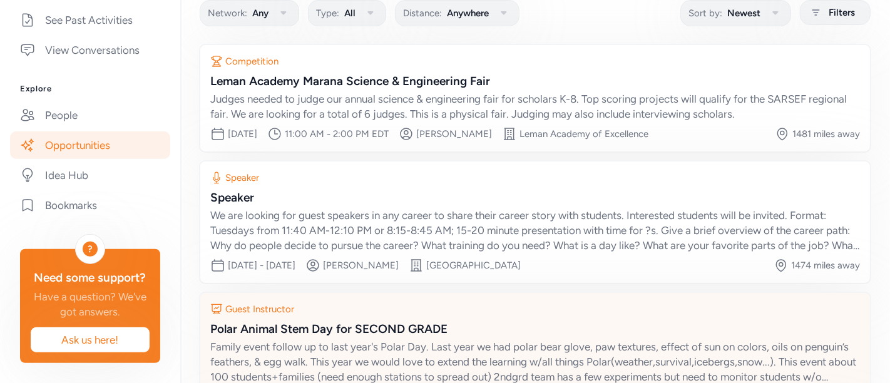
scroll to position [319, 0]
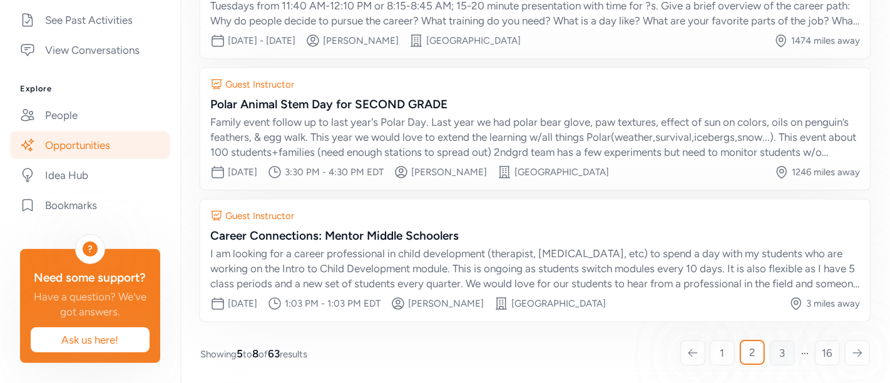
click at [779, 344] on span "3" at bounding box center [782, 352] width 6 height 15
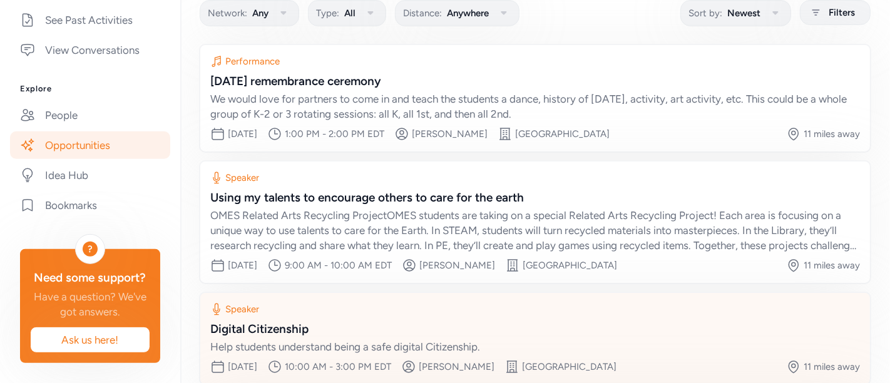
scroll to position [274, 0]
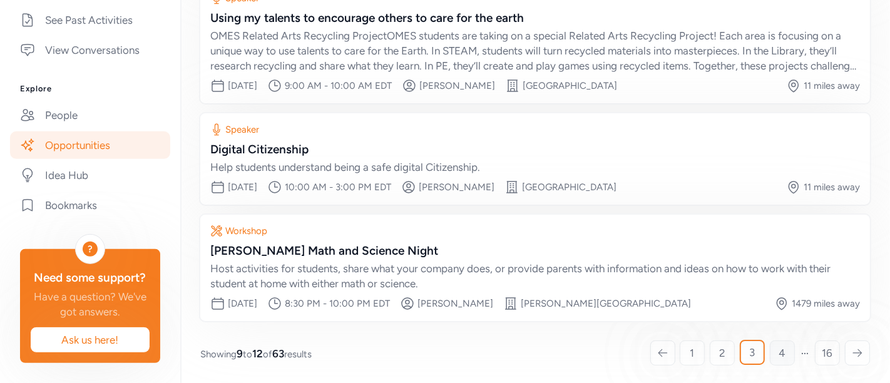
click at [769, 342] on link "4" at bounding box center [781, 352] width 25 height 25
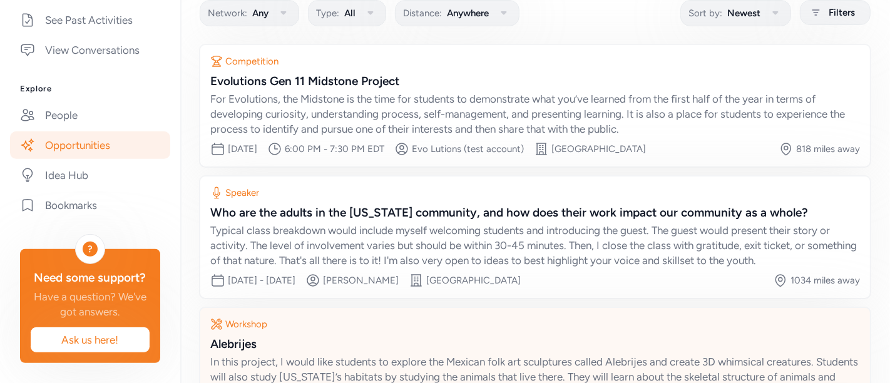
scroll to position [337, 0]
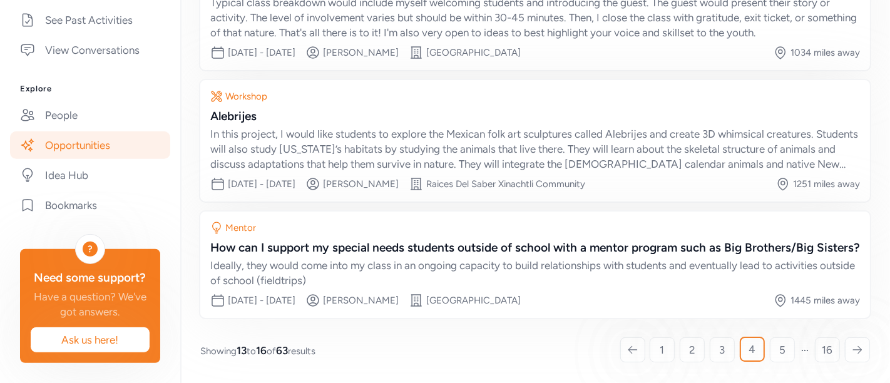
click at [628, 344] on icon at bounding box center [632, 349] width 9 height 7
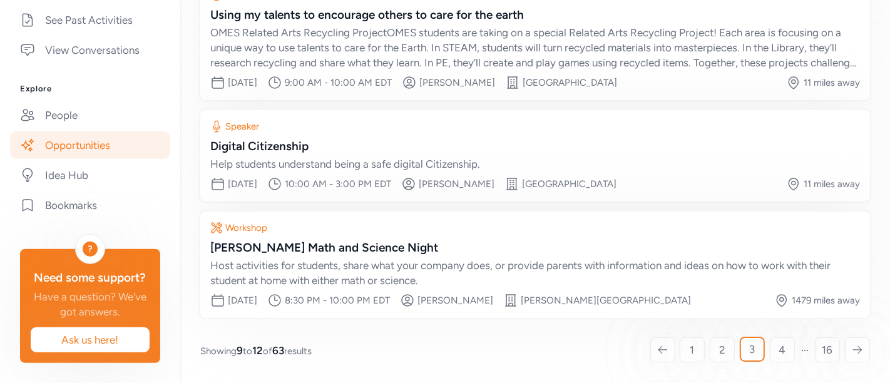
scroll to position [94, 0]
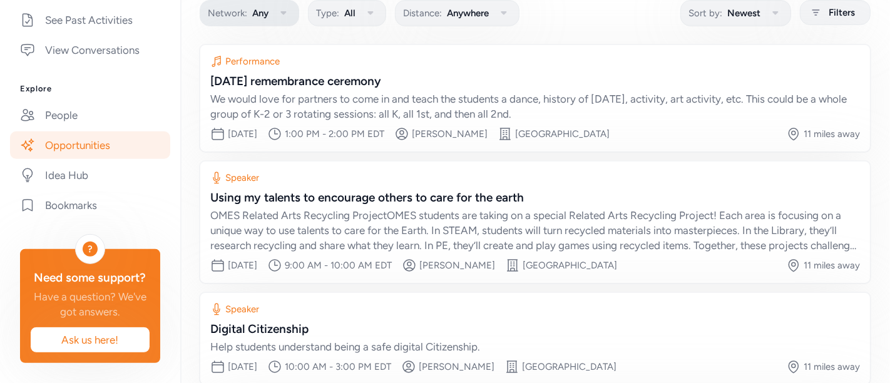
click at [284, 6] on icon "button" at bounding box center [283, 13] width 15 height 15
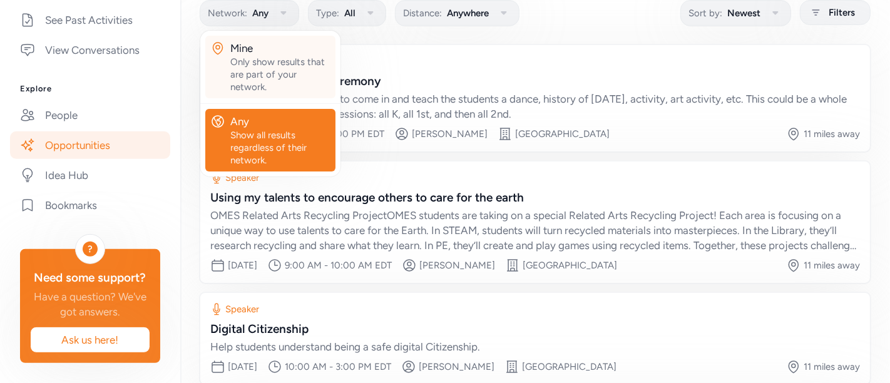
click at [258, 53] on div "Mine" at bounding box center [280, 48] width 100 height 15
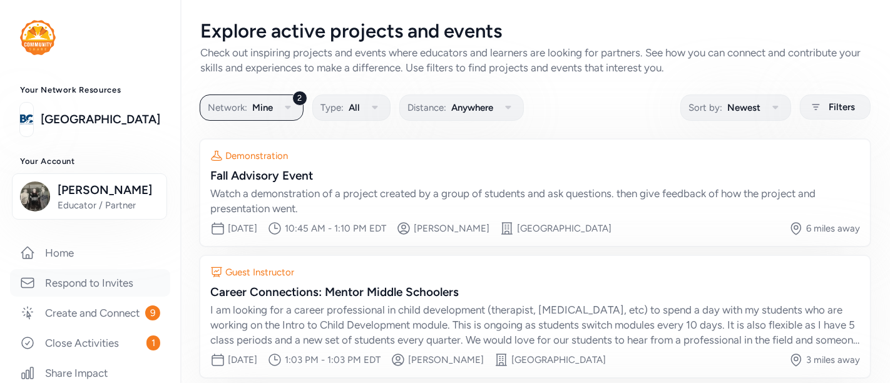
scroll to position [208, 0]
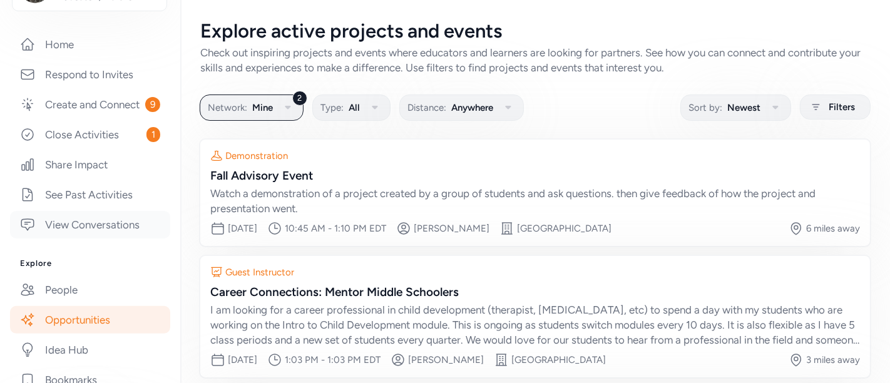
click at [68, 238] on link "View Conversations" at bounding box center [90, 225] width 160 height 28
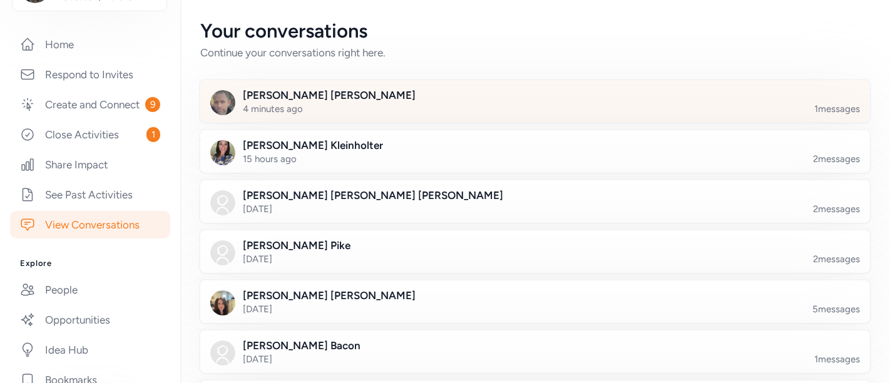
click at [800, 104] on div at bounding box center [544, 109] width 669 height 43
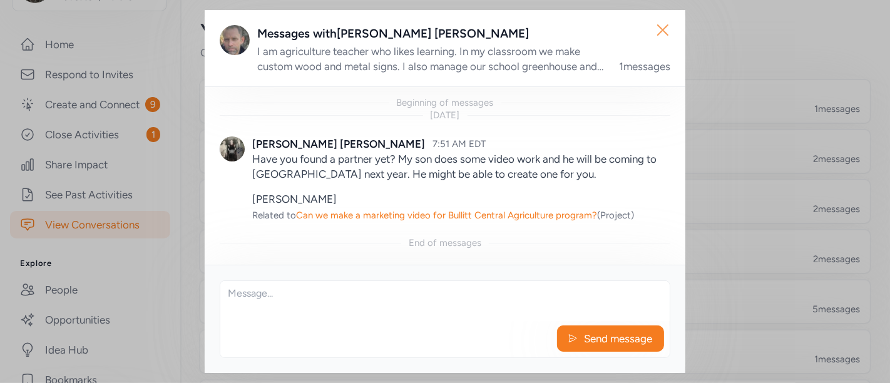
click at [669, 29] on icon "button" at bounding box center [662, 30] width 20 height 20
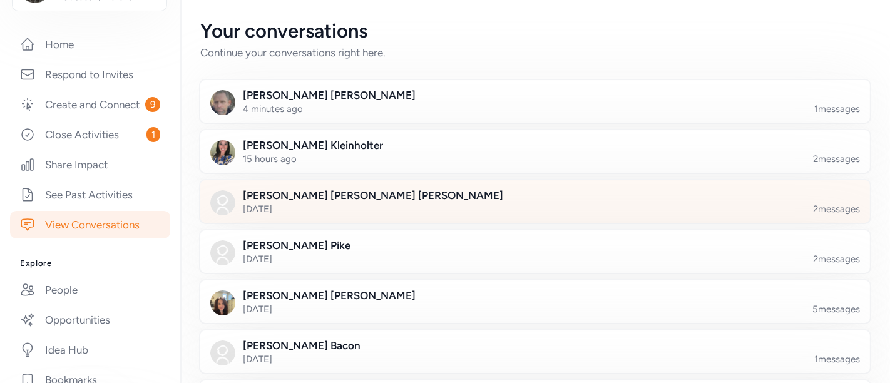
scroll to position [208, 0]
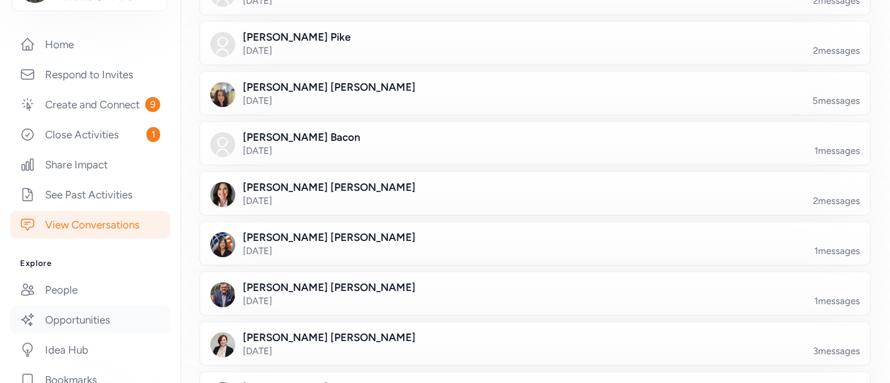
click at [43, 330] on link "Opportunities" at bounding box center [90, 320] width 160 height 28
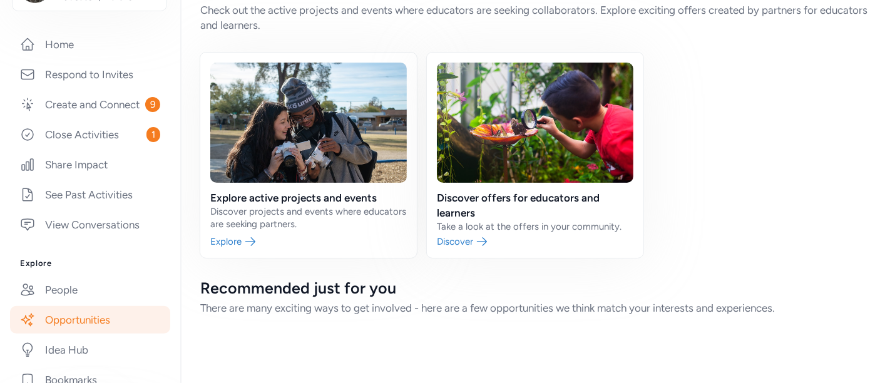
scroll to position [41, 0]
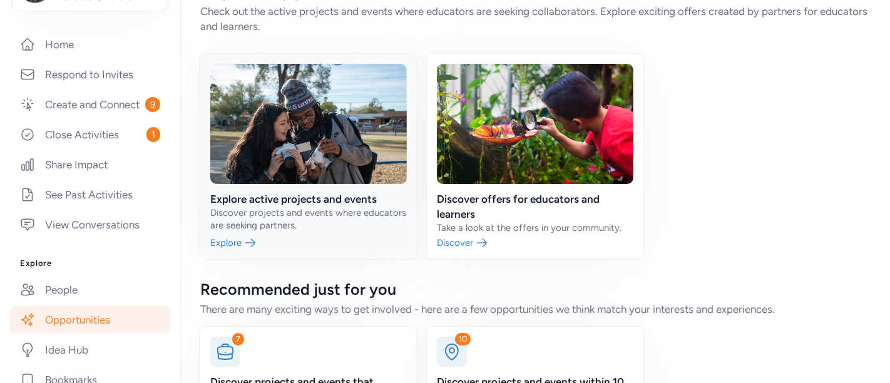
click at [313, 193] on link at bounding box center [308, 156] width 216 height 205
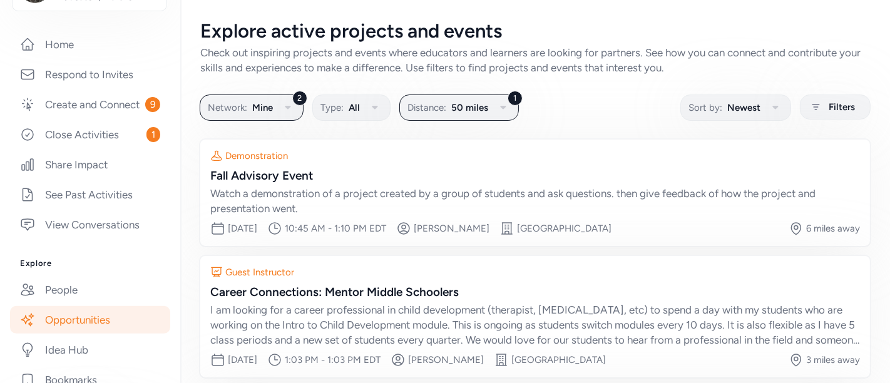
click at [64, 330] on link "Opportunities" at bounding box center [90, 320] width 160 height 28
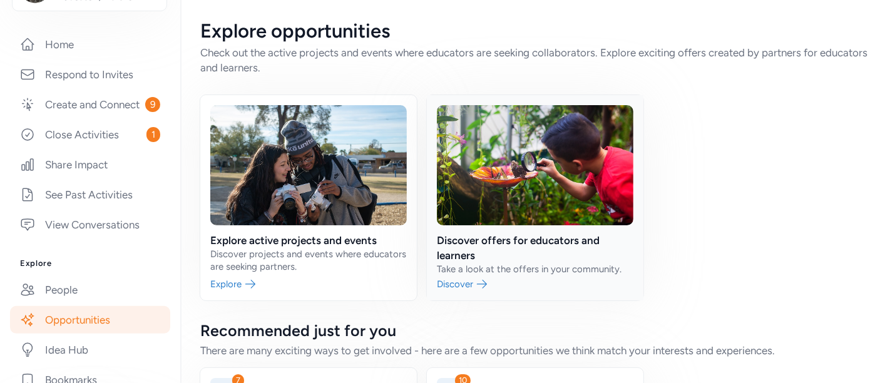
click at [509, 235] on link at bounding box center [535, 197] width 216 height 205
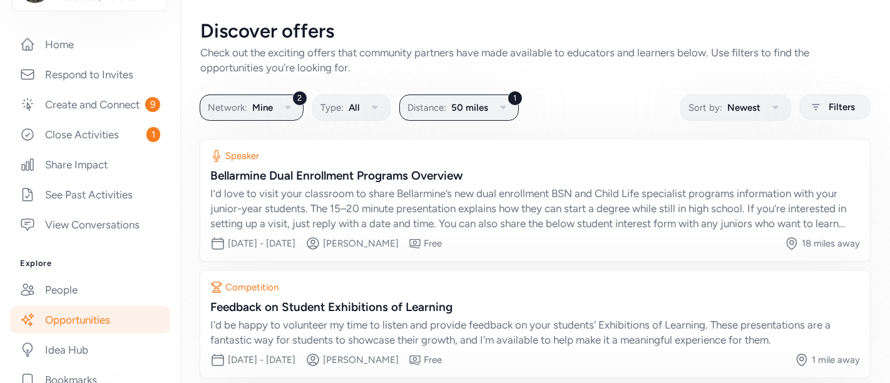
click at [101, 333] on link "Opportunities" at bounding box center [90, 320] width 160 height 28
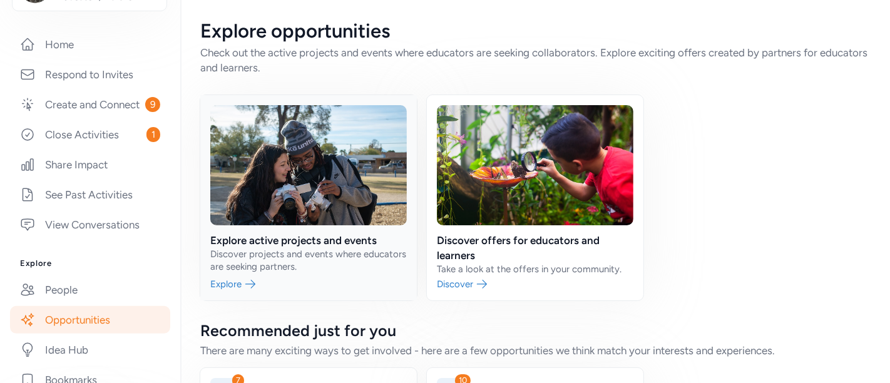
click at [241, 233] on link at bounding box center [308, 197] width 216 height 205
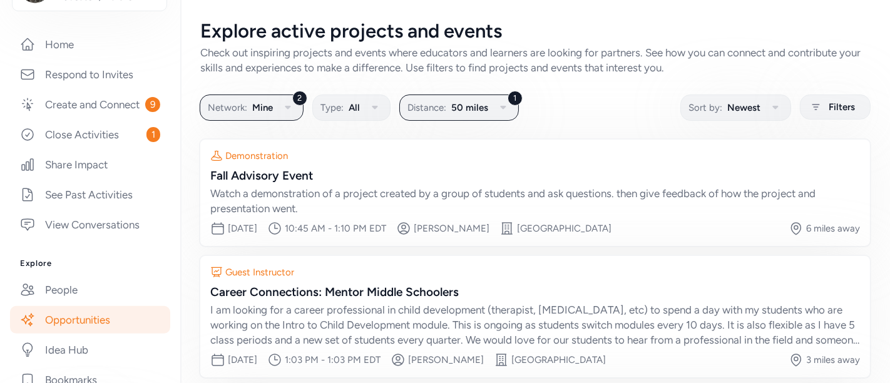
click at [56, 328] on link "Opportunities" at bounding box center [90, 320] width 160 height 28
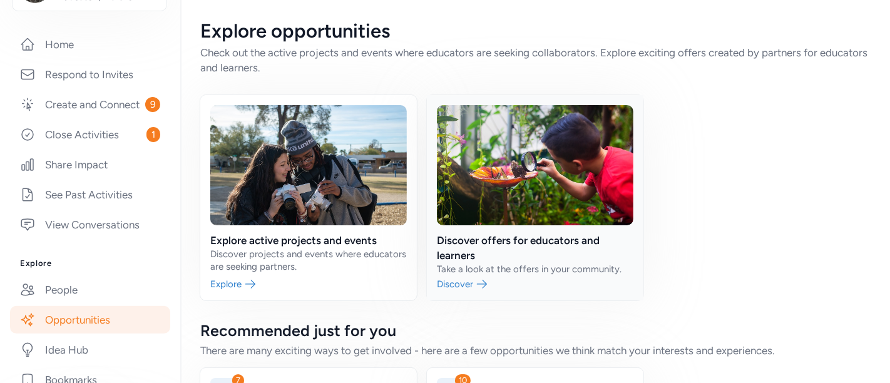
click at [472, 236] on link at bounding box center [535, 197] width 216 height 205
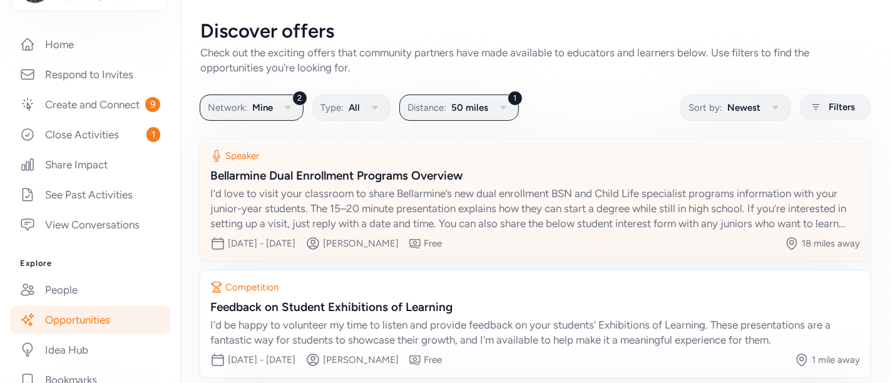
click at [436, 175] on div "Bellarmine Dual Enrollment Programs Overview" at bounding box center [534, 176] width 649 height 18
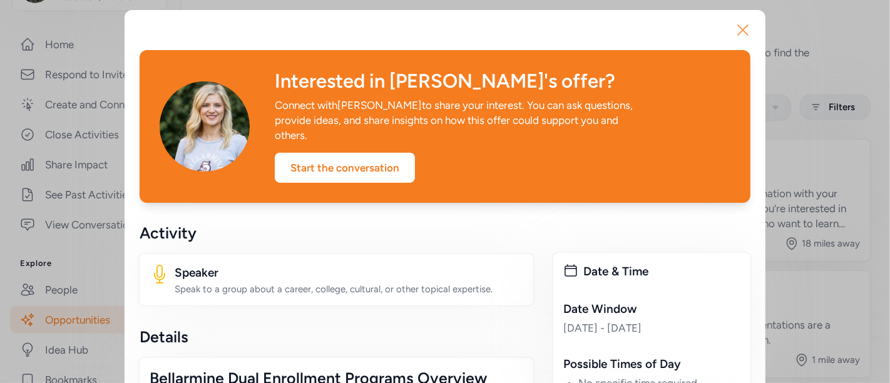
click at [738, 29] on icon "button" at bounding box center [743, 30] width 10 height 10
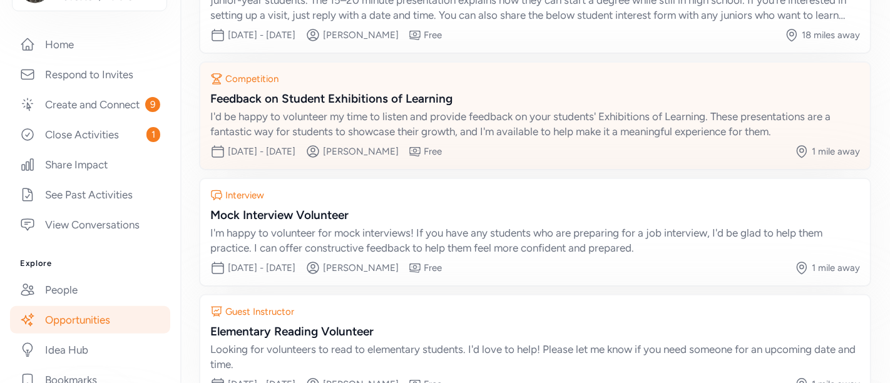
scroll to position [288, 0]
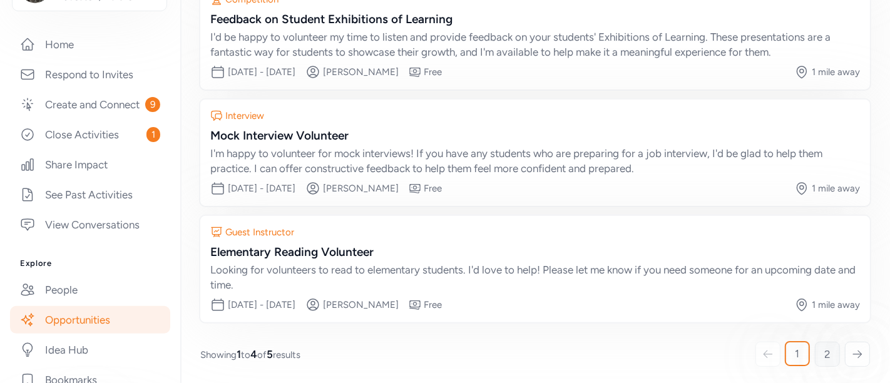
click at [800, 344] on span "2" at bounding box center [827, 354] width 6 height 15
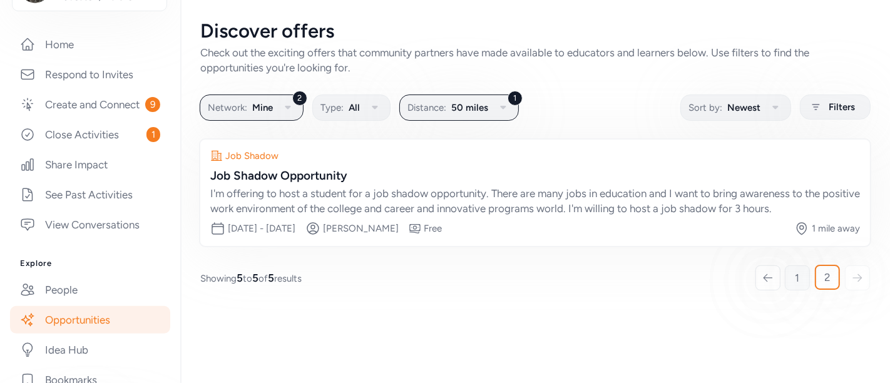
click at [798, 283] on span "1" at bounding box center [797, 277] width 4 height 15
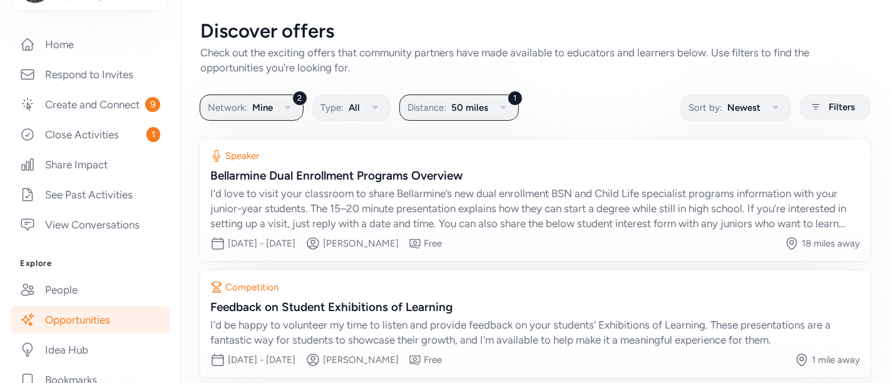
click at [53, 330] on link "Opportunities" at bounding box center [90, 320] width 160 height 28
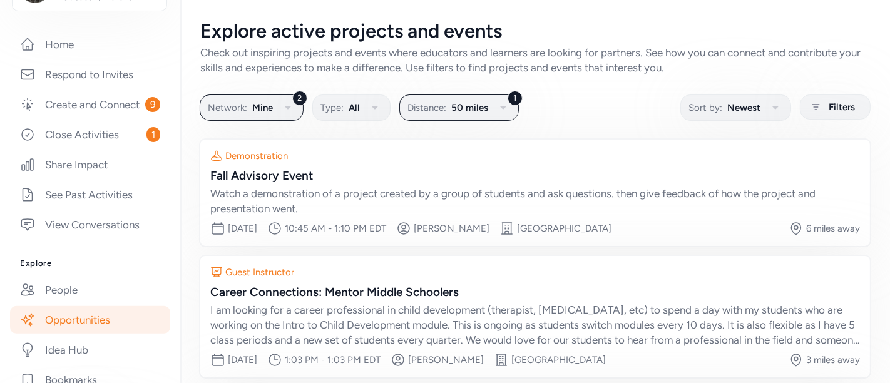
click at [505, 107] on icon "button" at bounding box center [502, 107] width 15 height 15
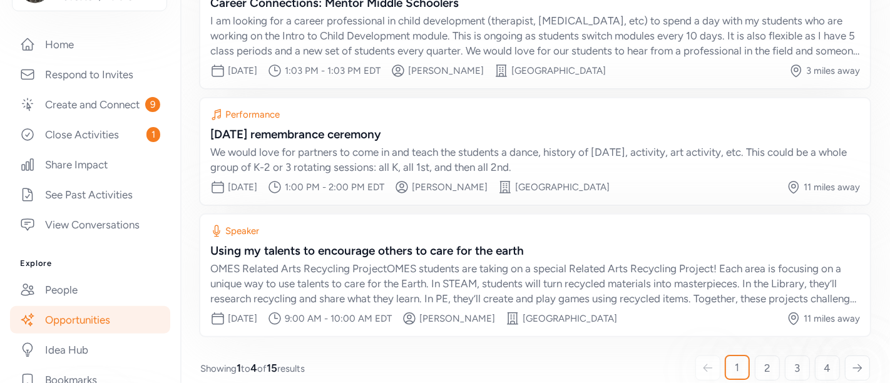
scroll to position [303, 0]
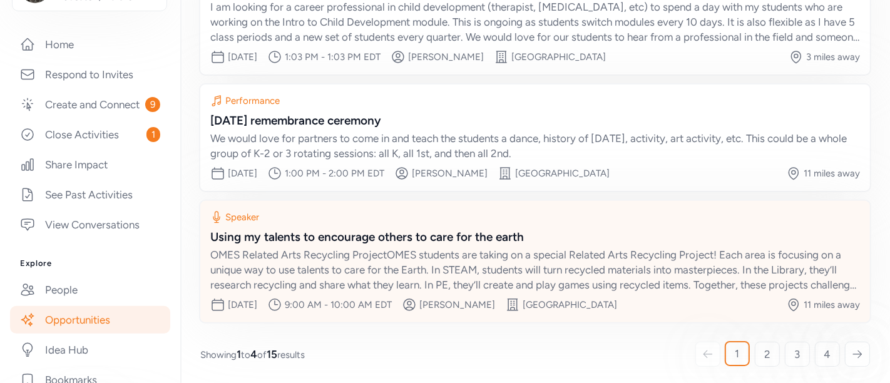
click at [751, 243] on div "Using my talents to encourage others to care for the earth OMES Related Arts Re…" at bounding box center [534, 260] width 649 height 64
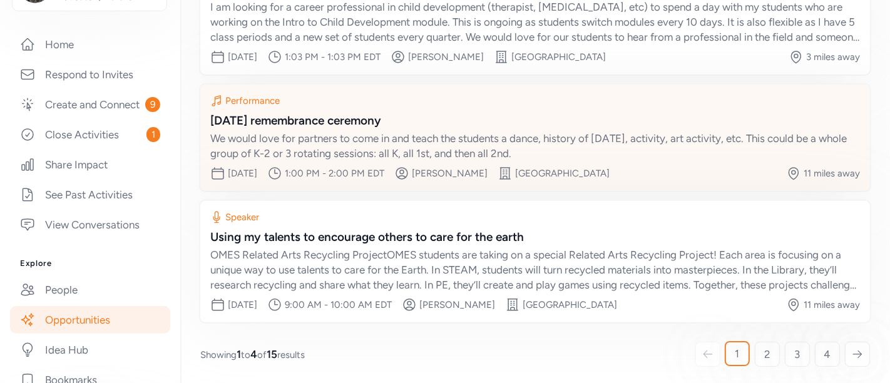
click at [778, 114] on div "Day of the dead remembrance ceremony" at bounding box center [534, 121] width 649 height 18
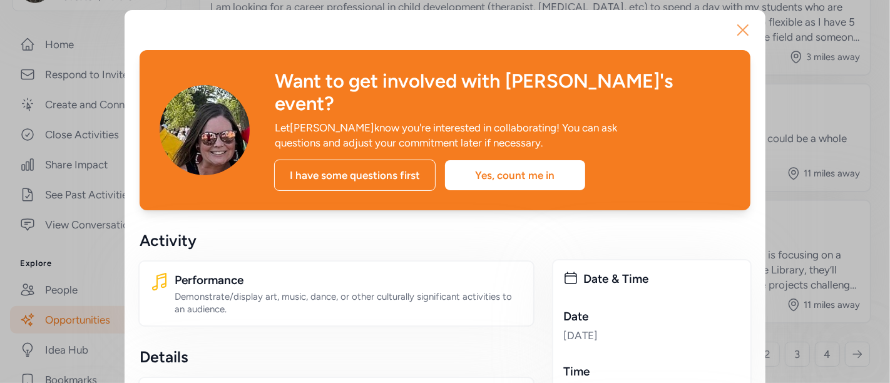
click at [739, 28] on icon "button" at bounding box center [743, 30] width 10 height 10
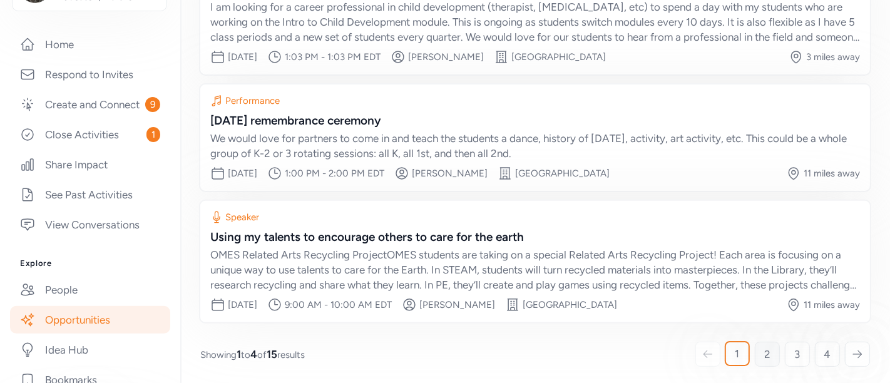
click at [764, 350] on span "2" at bounding box center [767, 354] width 6 height 15
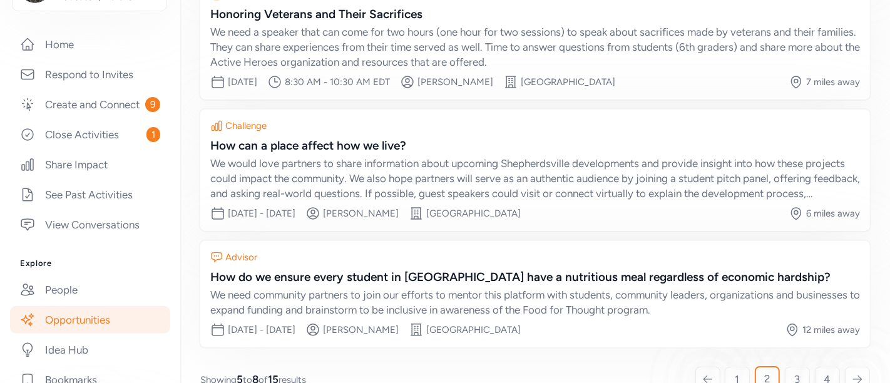
scroll to position [288, 0]
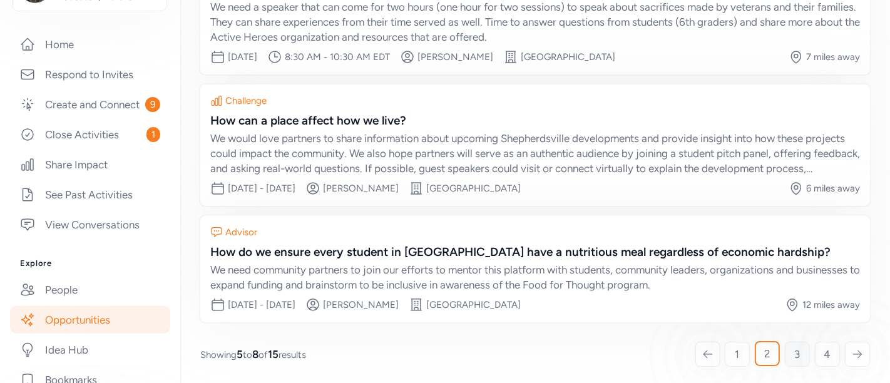
click at [794, 350] on span "3" at bounding box center [797, 354] width 6 height 15
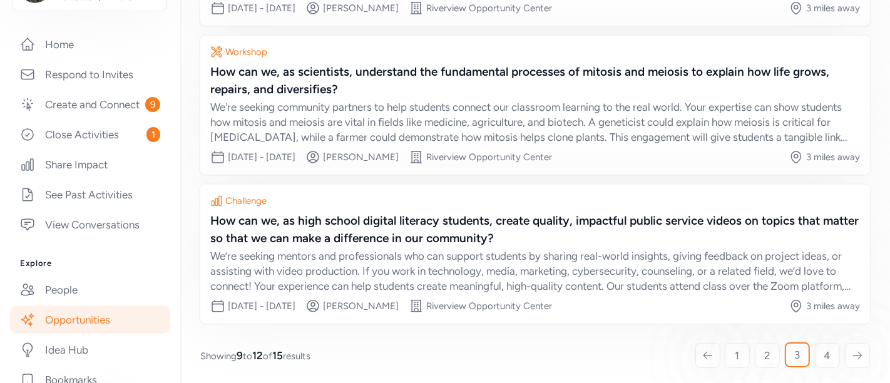
scroll to position [325, 0]
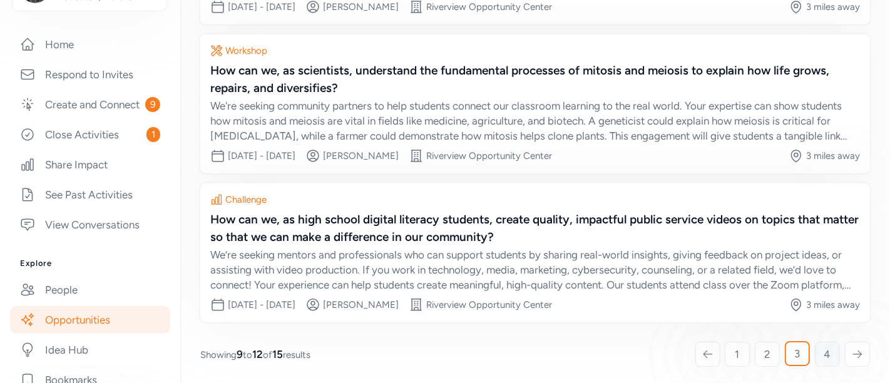
click at [824, 350] on span "4" at bounding box center [827, 354] width 7 height 15
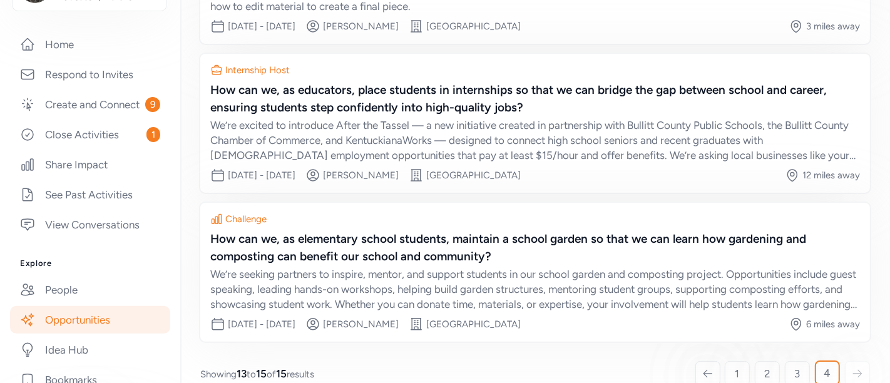
scroll to position [237, 0]
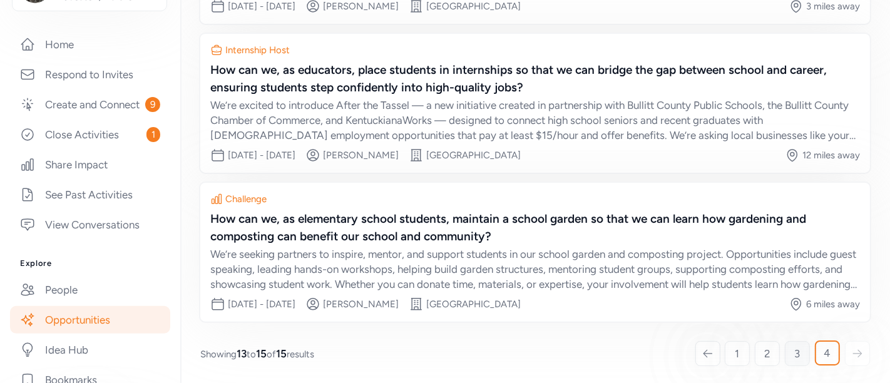
click at [791, 353] on link "3" at bounding box center [796, 353] width 25 height 25
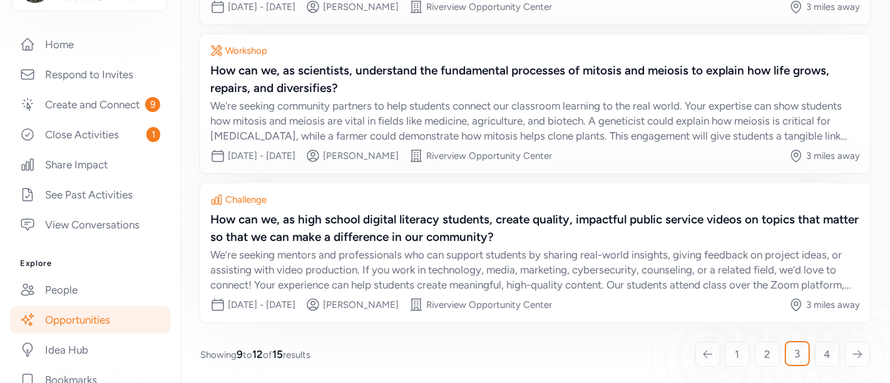
click at [761, 353] on link "2" at bounding box center [766, 354] width 25 height 25
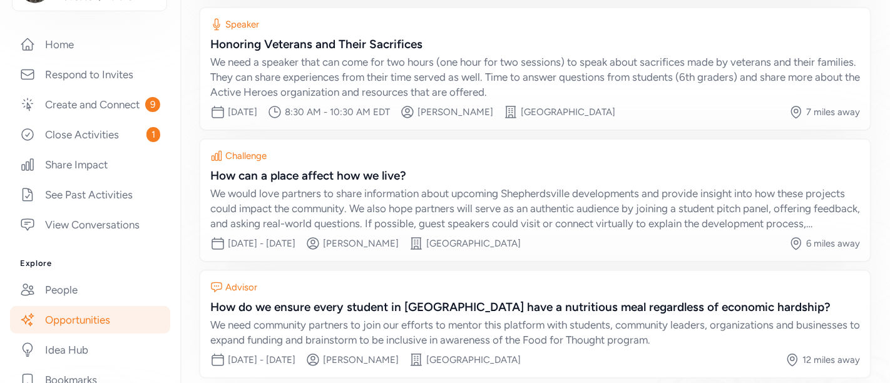
scroll to position [266, 0]
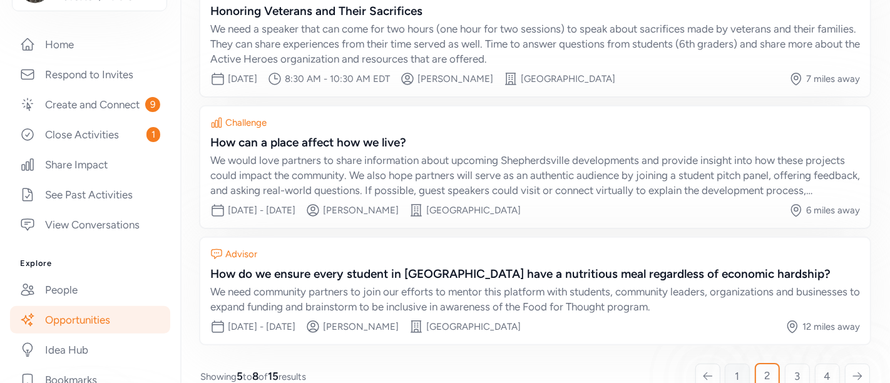
click at [729, 371] on link "1" at bounding box center [736, 375] width 25 height 25
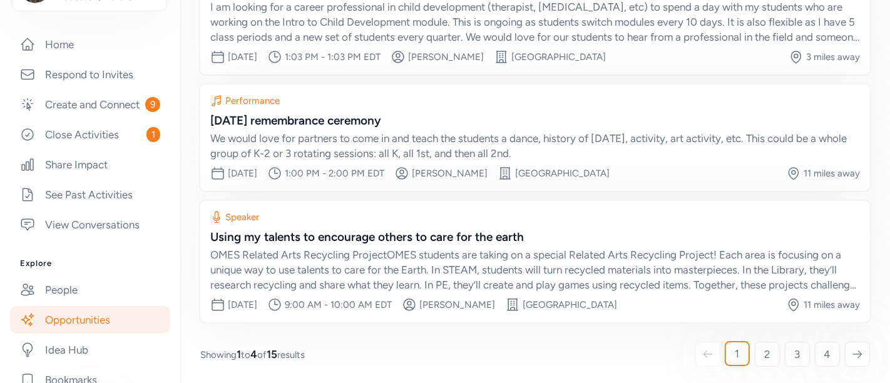
click at [764, 352] on span "2" at bounding box center [767, 354] width 6 height 15
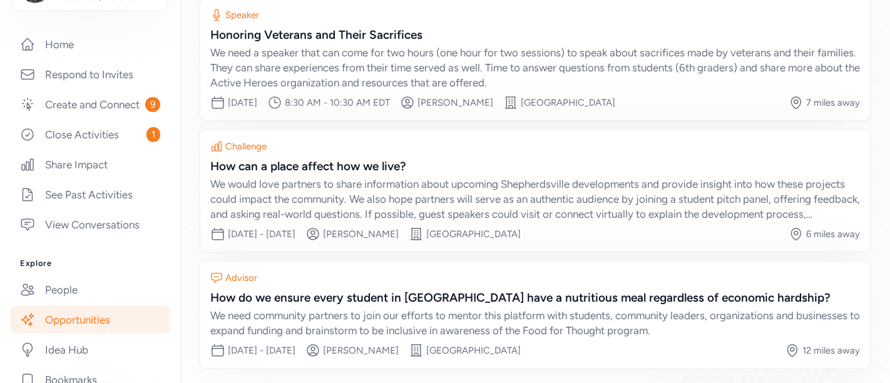
scroll to position [288, 0]
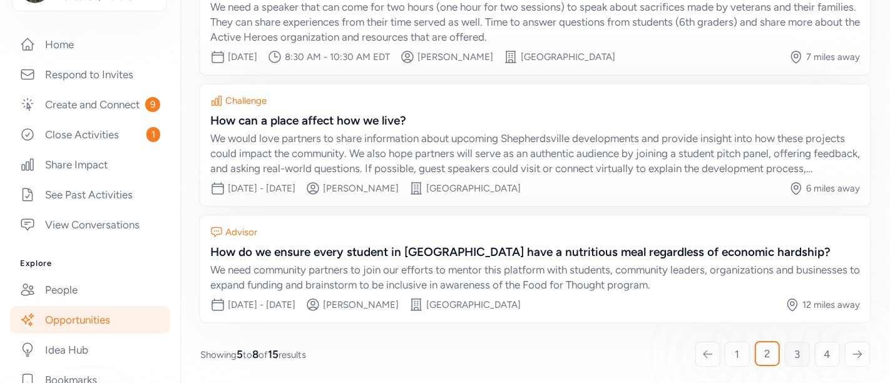
click at [790, 350] on link "3" at bounding box center [796, 354] width 25 height 25
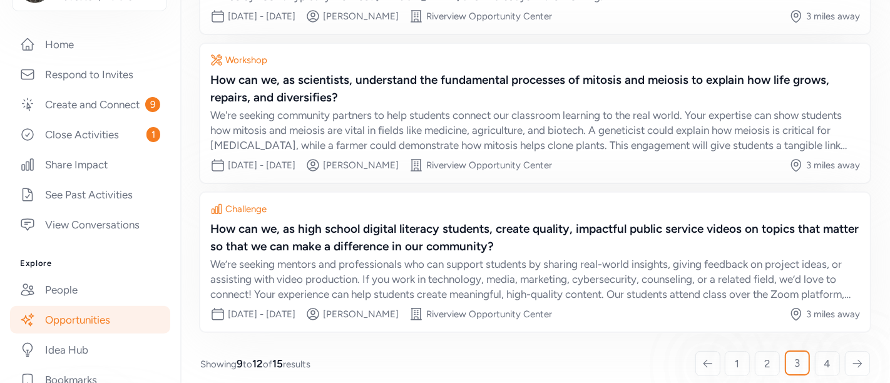
scroll to position [325, 0]
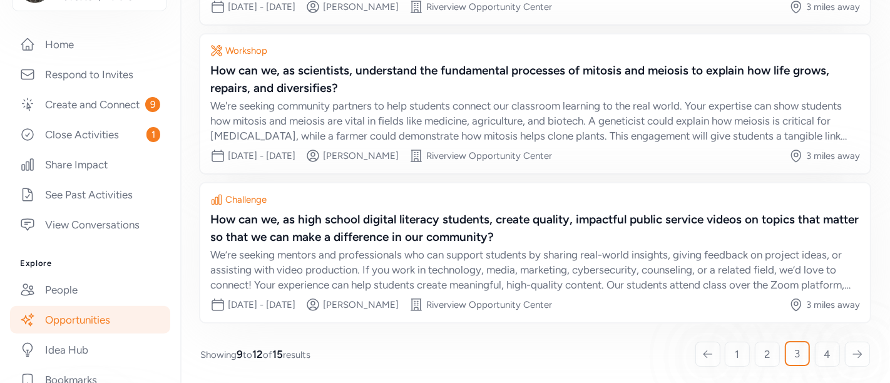
click at [824, 353] on span "4" at bounding box center [827, 354] width 7 height 15
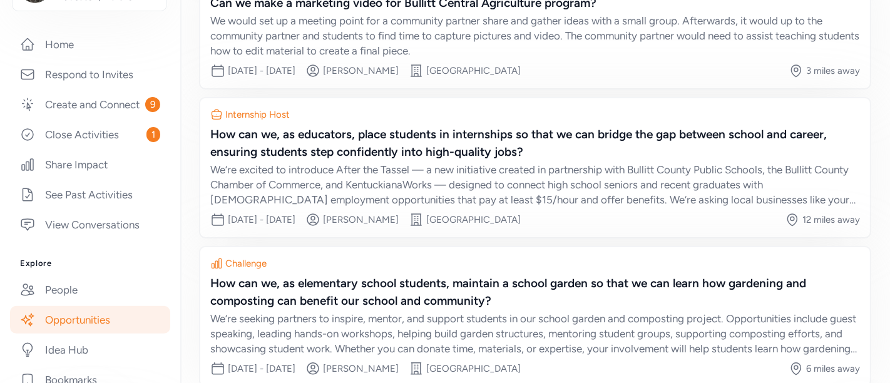
scroll to position [237, 0]
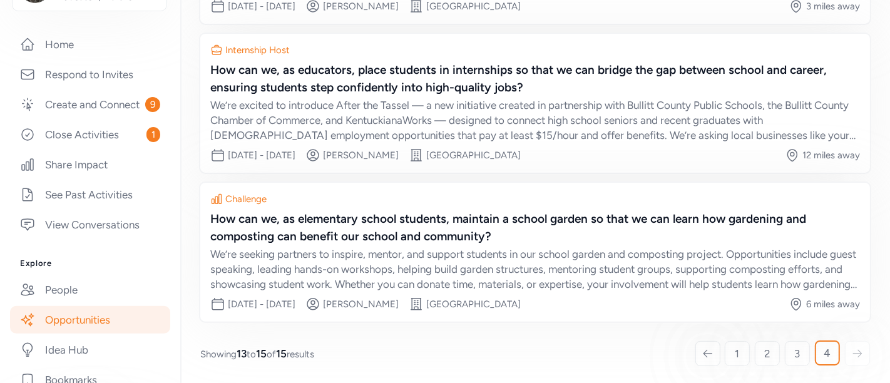
click at [851, 357] on icon at bounding box center [856, 353] width 11 height 13
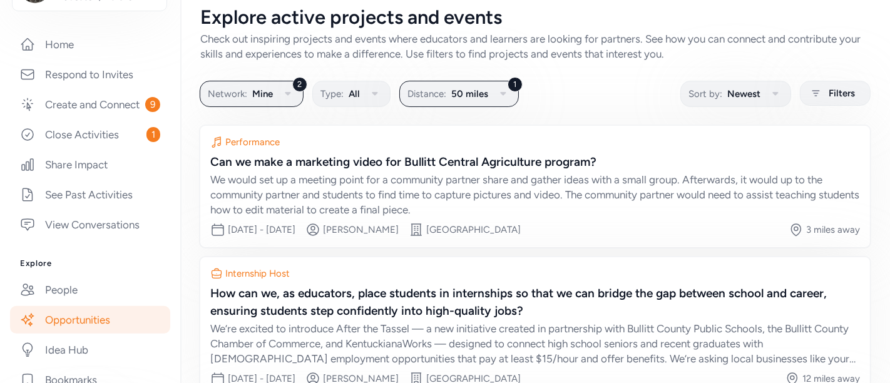
scroll to position [0, 0]
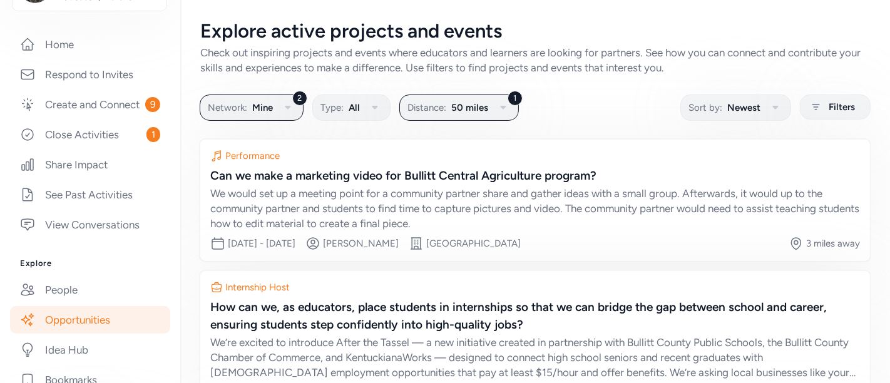
click at [80, 333] on link "Opportunities" at bounding box center [90, 320] width 160 height 28
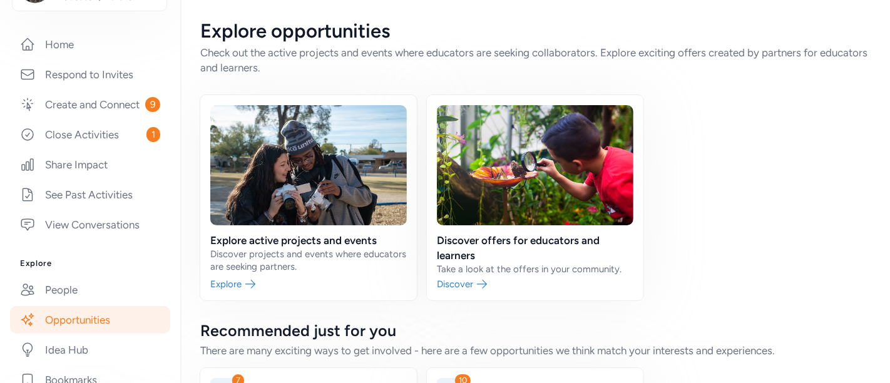
click at [503, 205] on link at bounding box center [535, 197] width 216 height 205
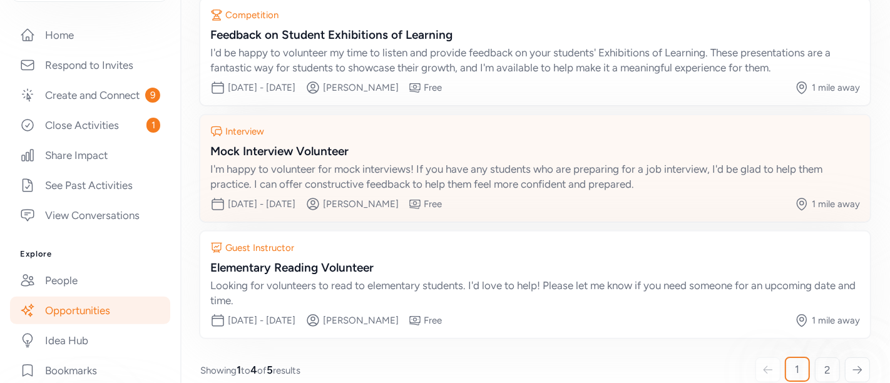
scroll to position [288, 0]
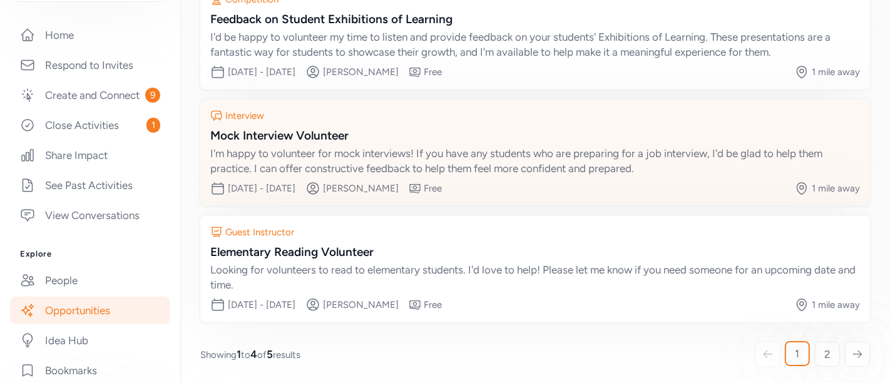
click at [824, 358] on span "2" at bounding box center [827, 354] width 6 height 15
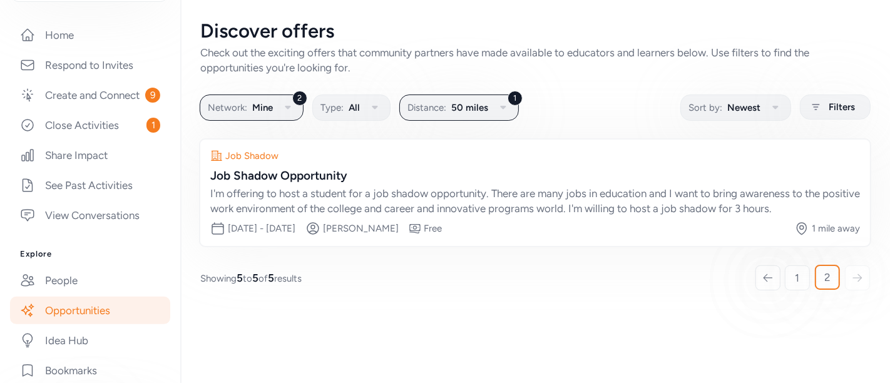
click at [53, 294] on link "People" at bounding box center [90, 280] width 160 height 28
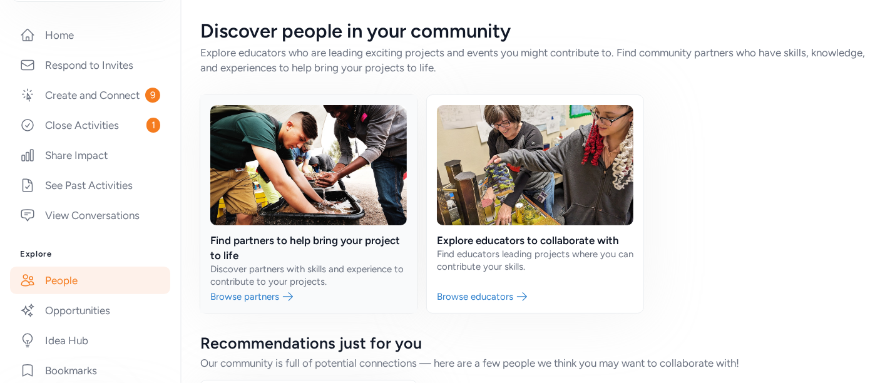
click at [299, 233] on link at bounding box center [308, 204] width 216 height 218
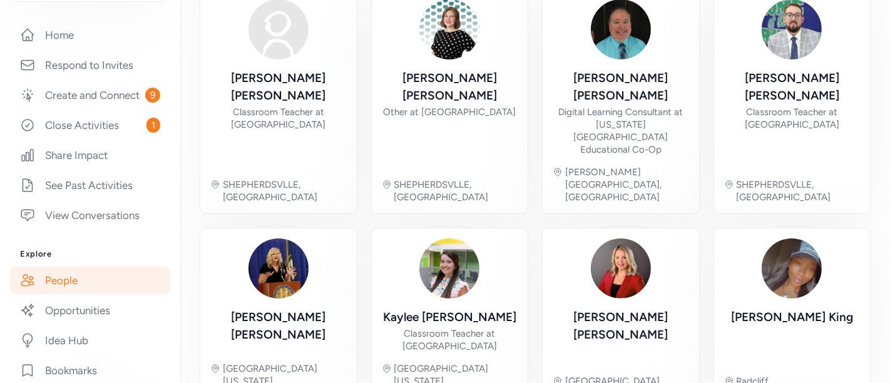
scroll to position [165, 0]
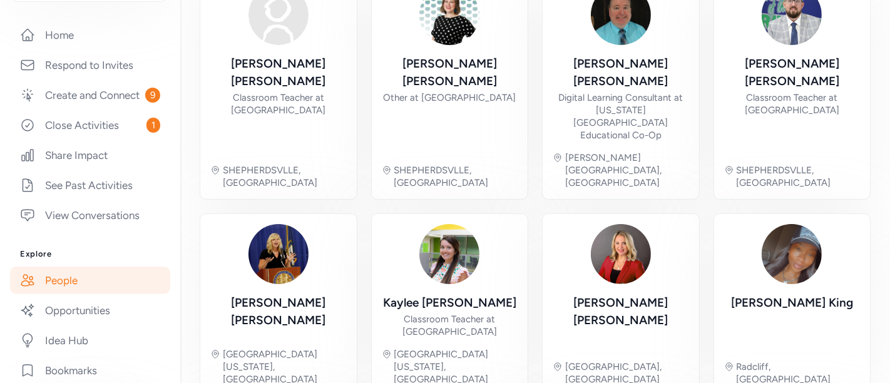
click at [607, 28] on img at bounding box center [621, 15] width 60 height 60
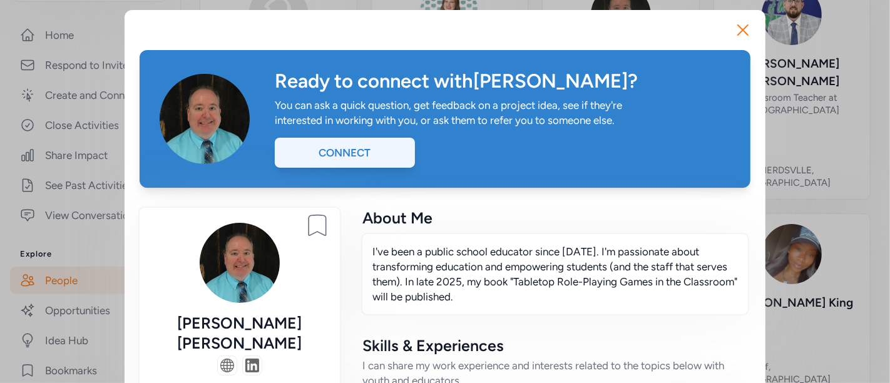
click at [380, 153] on div "Connect" at bounding box center [345, 153] width 140 height 30
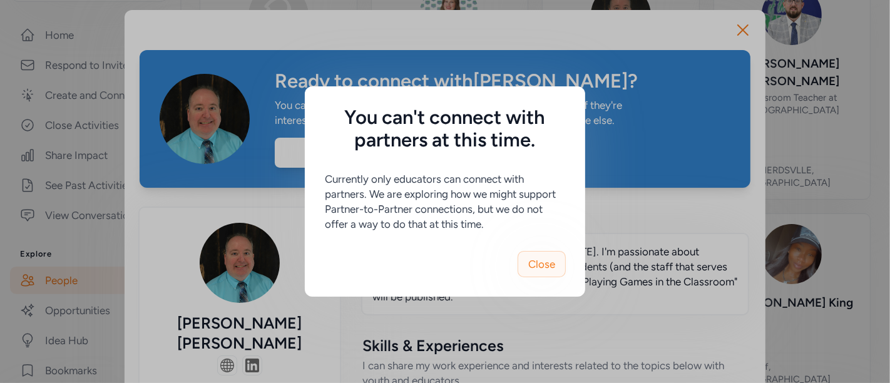
click at [549, 262] on span "Close" at bounding box center [541, 263] width 27 height 15
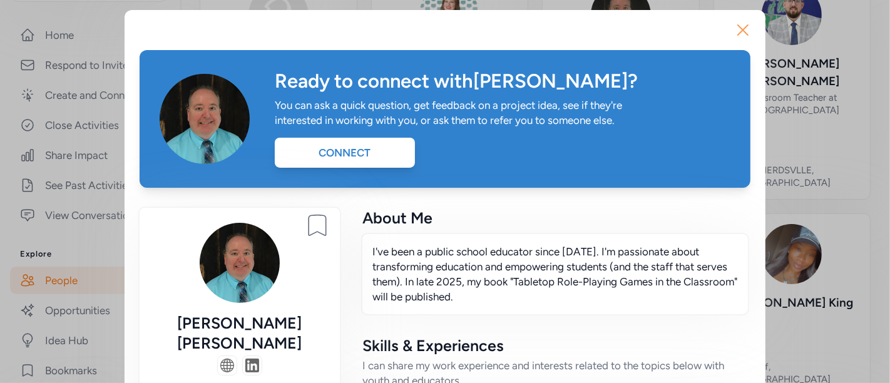
click at [741, 29] on icon "button" at bounding box center [743, 30] width 20 height 20
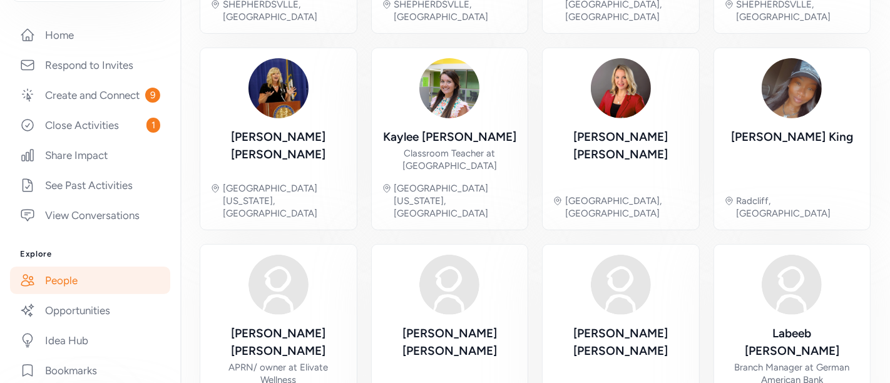
scroll to position [327, 0]
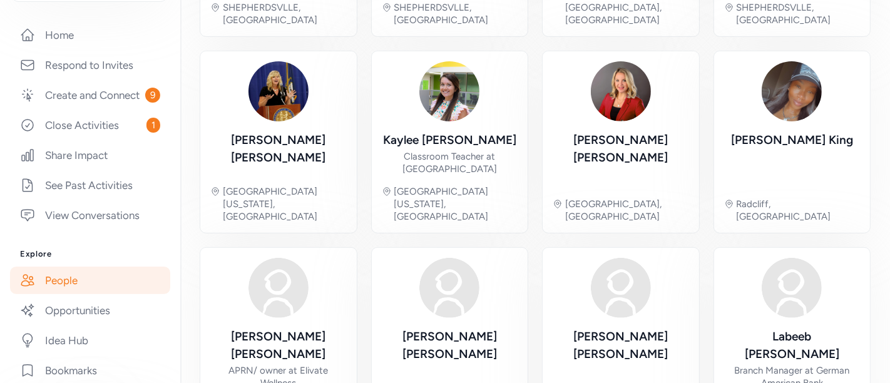
click at [617, 61] on img at bounding box center [621, 91] width 60 height 60
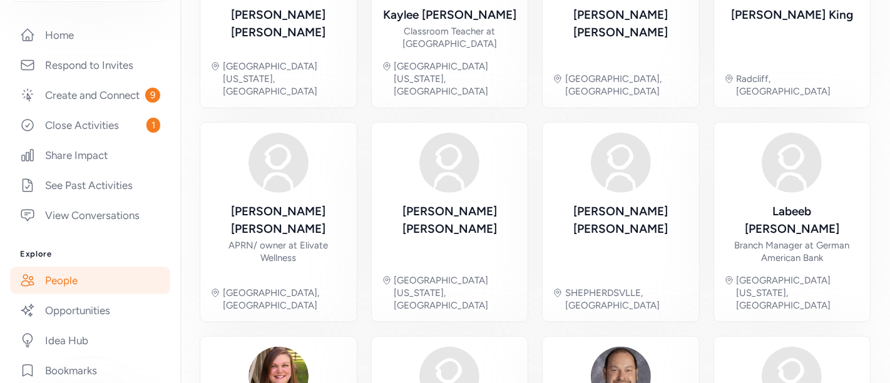
scroll to position [454, 0]
click at [788, 238] on div "Branch Manager at German American Bank" at bounding box center [792, 250] width 136 height 25
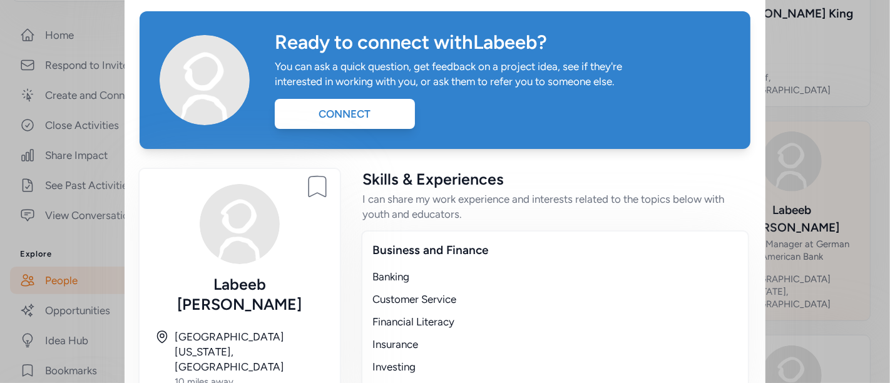
scroll to position [25, 0]
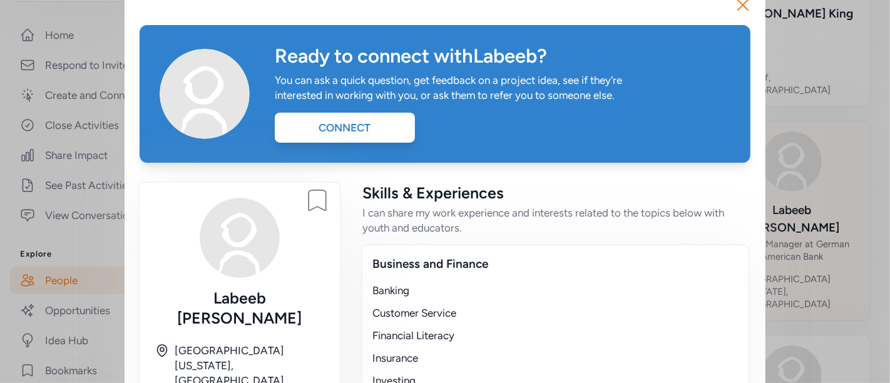
click at [739, 5] on icon "button" at bounding box center [743, 5] width 20 height 20
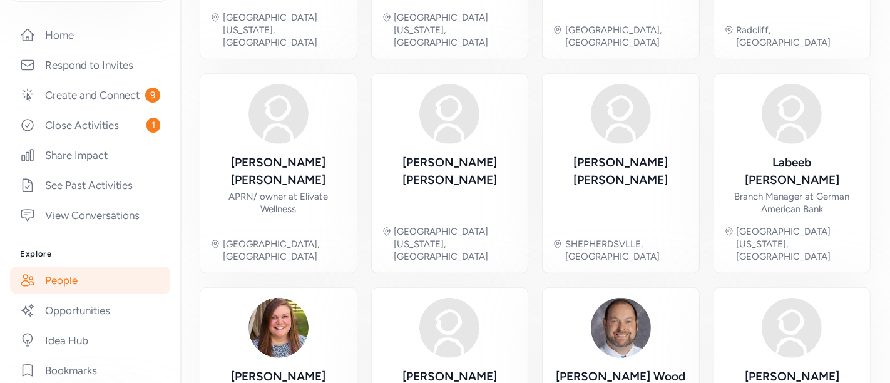
scroll to position [502, 0]
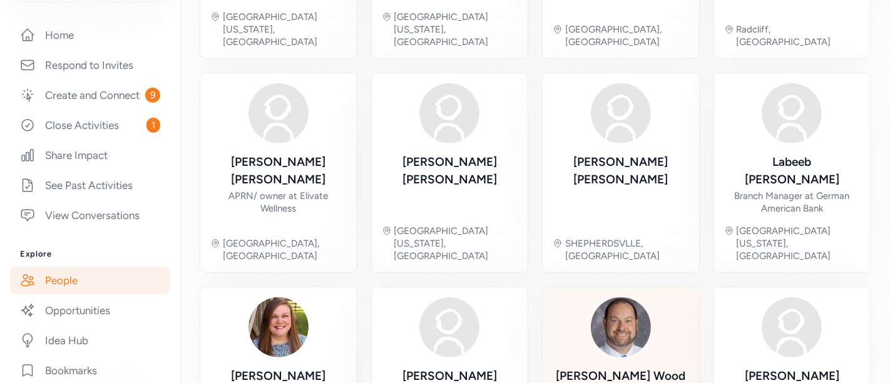
click at [615, 297] on img at bounding box center [621, 327] width 60 height 60
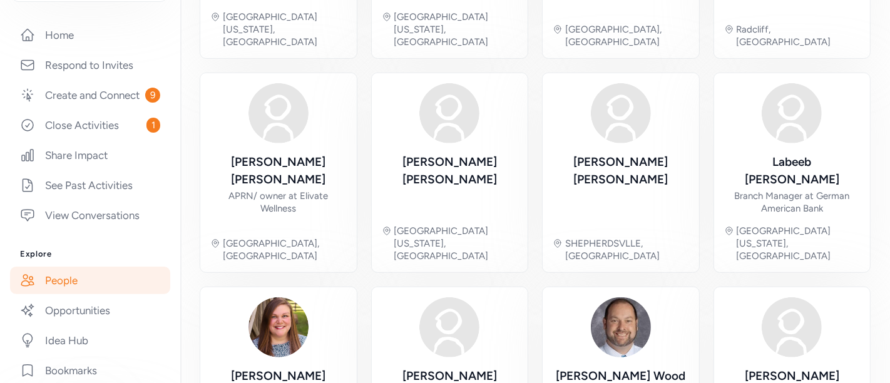
click at [690, 73] on div "Kim Smith SHEPHERDSVLLE, KY" at bounding box center [621, 173] width 158 height 200
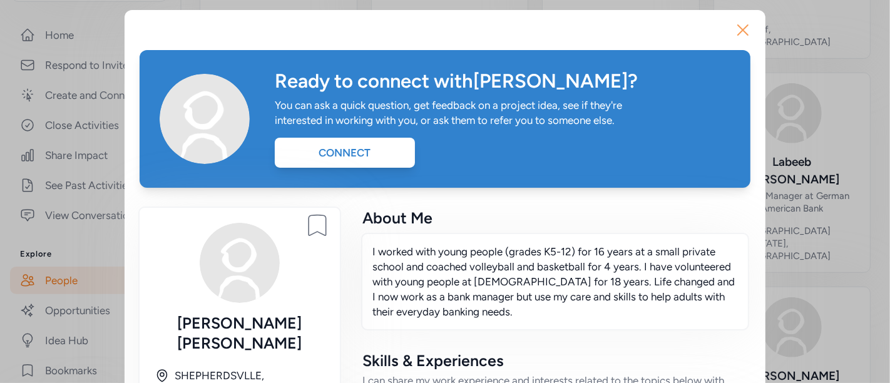
click at [744, 30] on icon "button" at bounding box center [743, 30] width 20 height 20
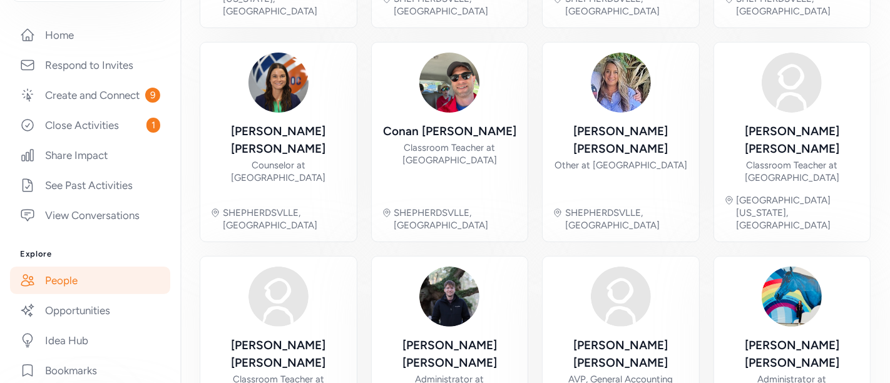
scroll to position [321, 0]
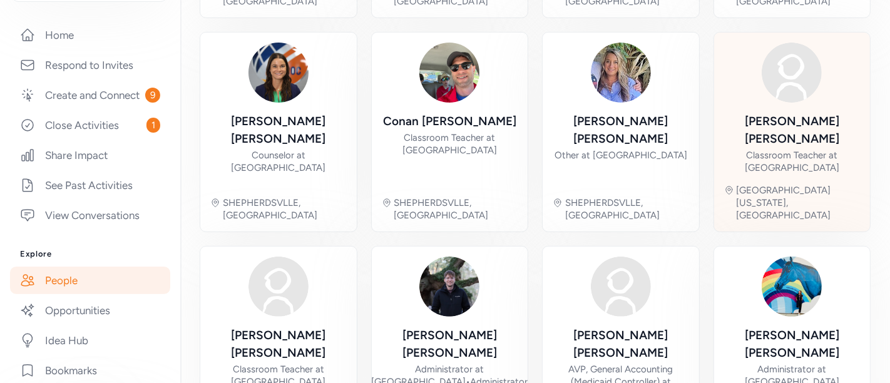
click at [793, 113] on div "Daniel Kull" at bounding box center [792, 130] width 136 height 35
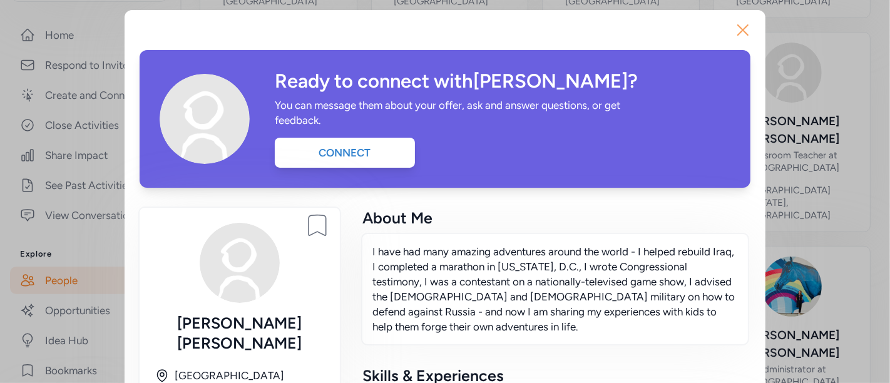
click at [739, 28] on icon "button" at bounding box center [743, 30] width 20 height 20
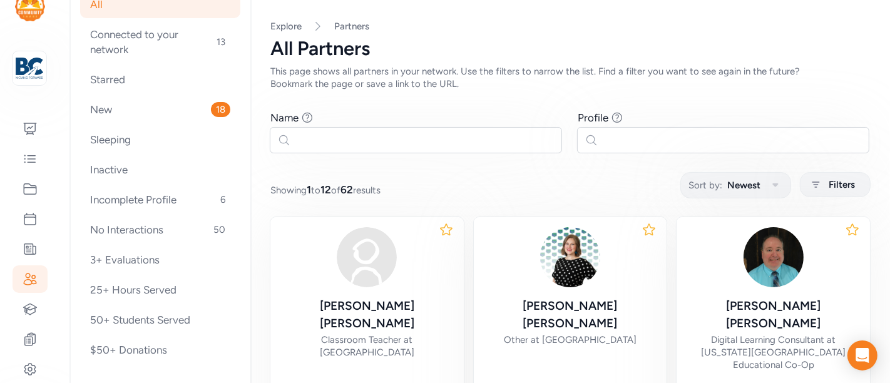
scroll to position [28, 0]
click at [27, 191] on icon at bounding box center [30, 188] width 15 height 15
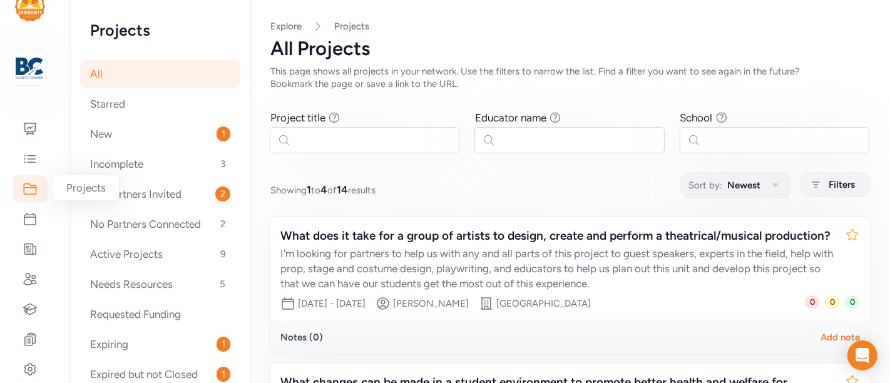
click at [81, 189] on div "No Partners Invited 2" at bounding box center [160, 194] width 160 height 28
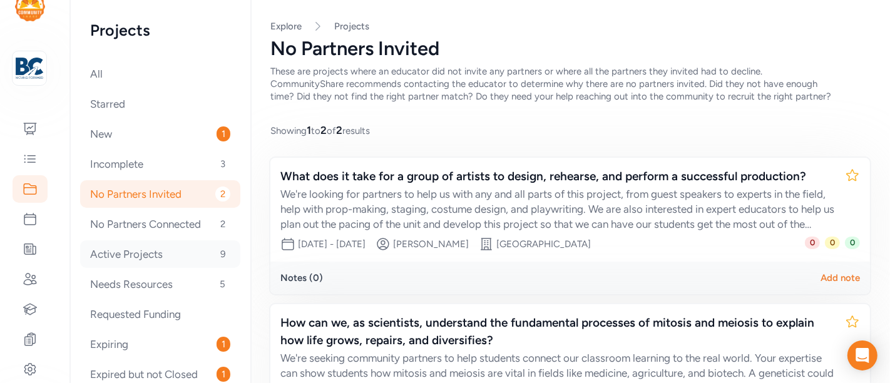
click at [157, 255] on div "Active Projects 9" at bounding box center [160, 254] width 160 height 28
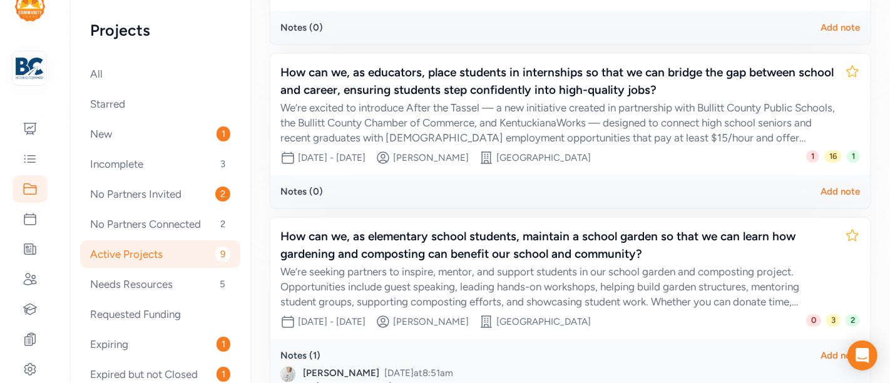
scroll to position [1262, 0]
